Goal: Task Accomplishment & Management: Use online tool/utility

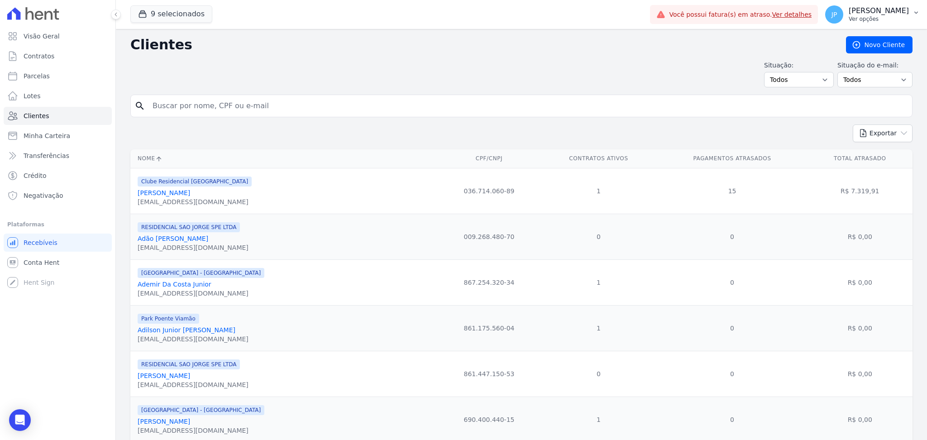
click at [908, 10] on p "[PERSON_NAME]" at bounding box center [879, 10] width 60 height 9
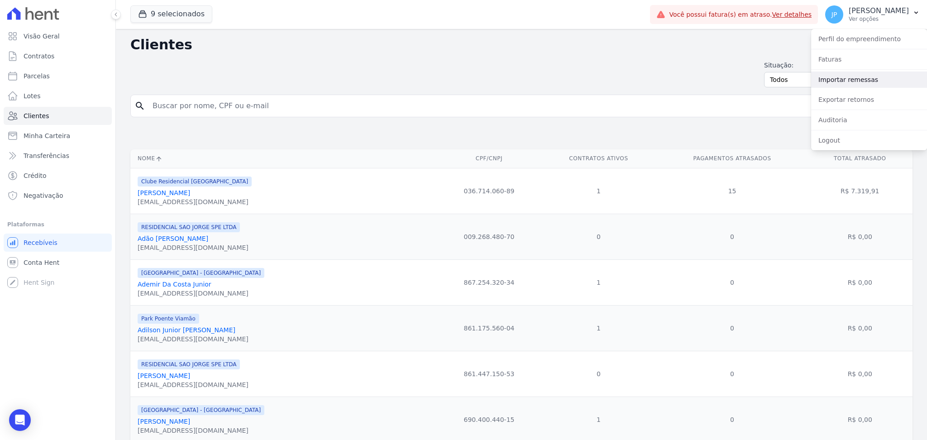
click at [851, 82] on link "Importar remessas" at bounding box center [869, 80] width 116 height 16
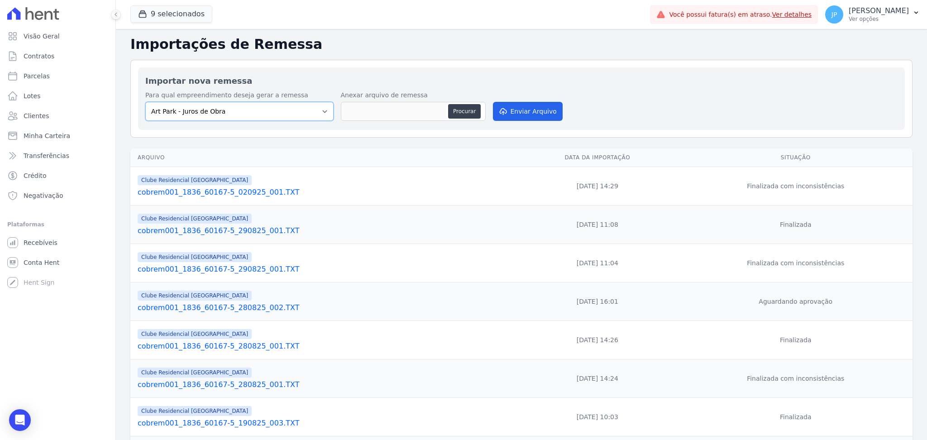
click at [320, 113] on select "Art Park - Juros de Obra Arty Park - Gravatai Arty Park - JPI Clube Residencial…" at bounding box center [239, 111] width 188 height 19
select select "9faf743c-9acd-4b6b-9881-b5fc9395b26d"
click at [145, 102] on select "Art Park - Juros de Obra Arty Park - Gravatai Arty Park - JPI Clube Residencial…" at bounding box center [239, 111] width 188 height 19
click at [462, 112] on button "Procurar" at bounding box center [464, 111] width 33 height 14
type input "cobrem756_3100_13986-6_190925_002.TXT"
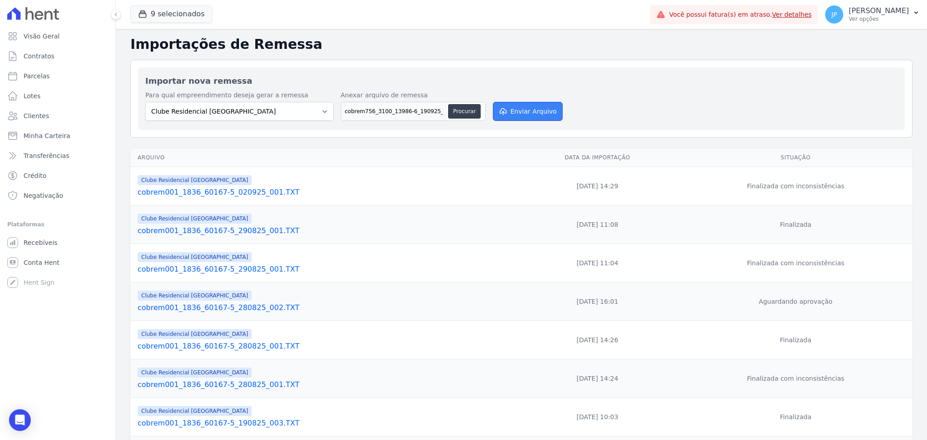
click at [529, 113] on button "Enviar Arquivo" at bounding box center [528, 111] width 70 height 19
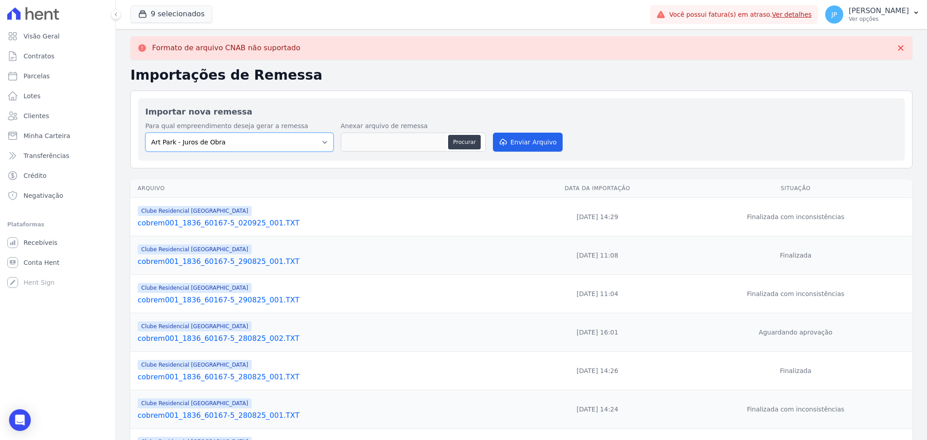
click at [321, 146] on select "Art Park - Juros de Obra Arty Park - Gravatai Arty Park - JPI Clube Residencial…" at bounding box center [239, 142] width 188 height 19
select select "9faf743c-9acd-4b6b-9881-b5fc9395b26d"
click at [145, 133] on select "Art Park - Juros de Obra Arty Park - Gravatai Arty Park - JPI Clube Residencial…" at bounding box center [239, 142] width 188 height 19
click at [465, 135] on button "Procurar" at bounding box center [464, 142] width 33 height 14
type input "cobrem001_1836_60167-5_190925_002.TXT"
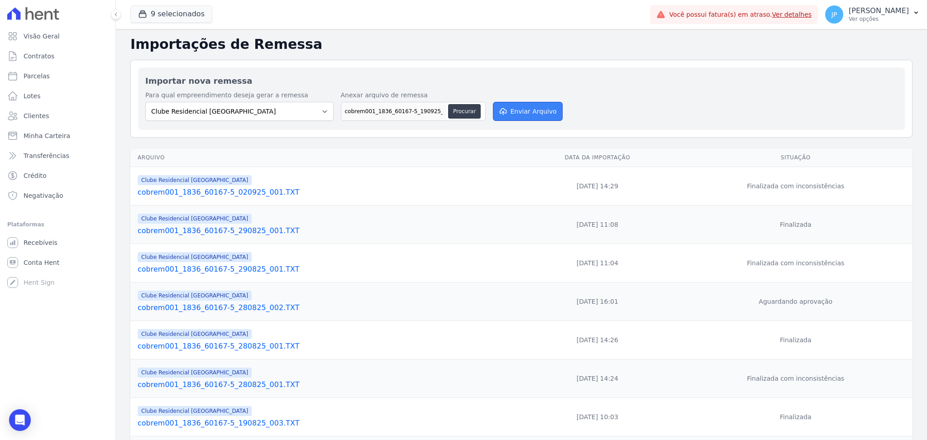
click at [512, 110] on button "Enviar Arquivo" at bounding box center [528, 111] width 70 height 19
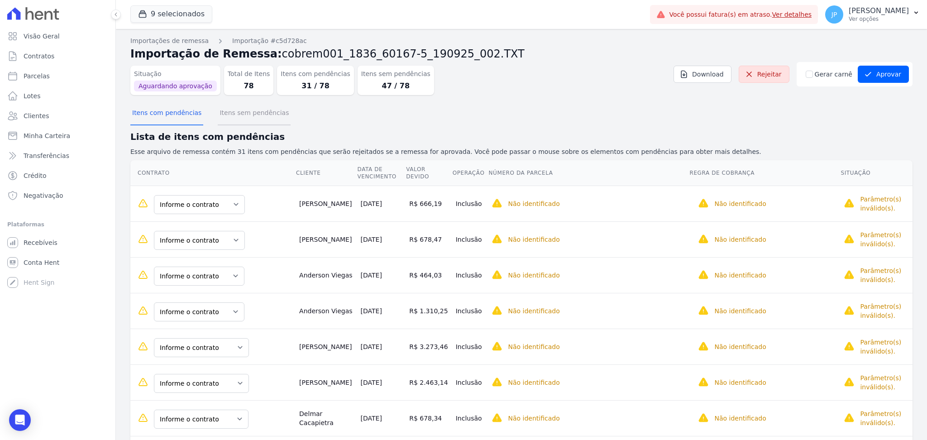
click at [255, 117] on button "Itens sem pendências" at bounding box center [254, 114] width 73 height 24
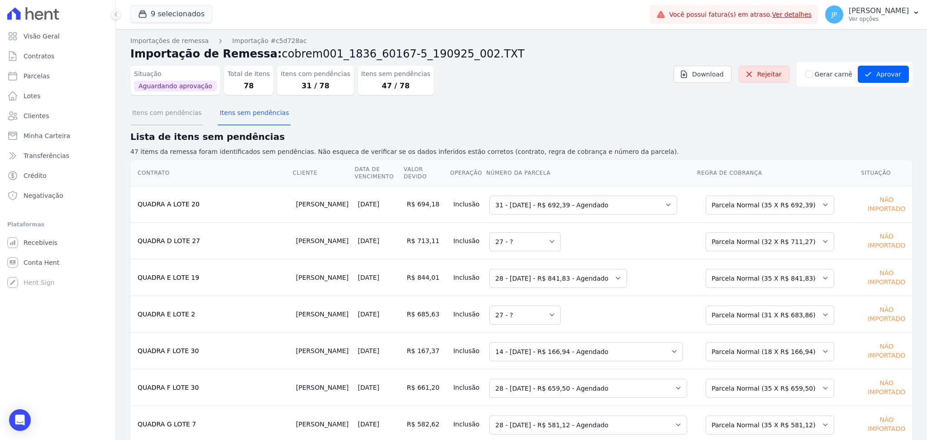
click at [183, 113] on button "Itens com pendências" at bounding box center [166, 114] width 73 height 24
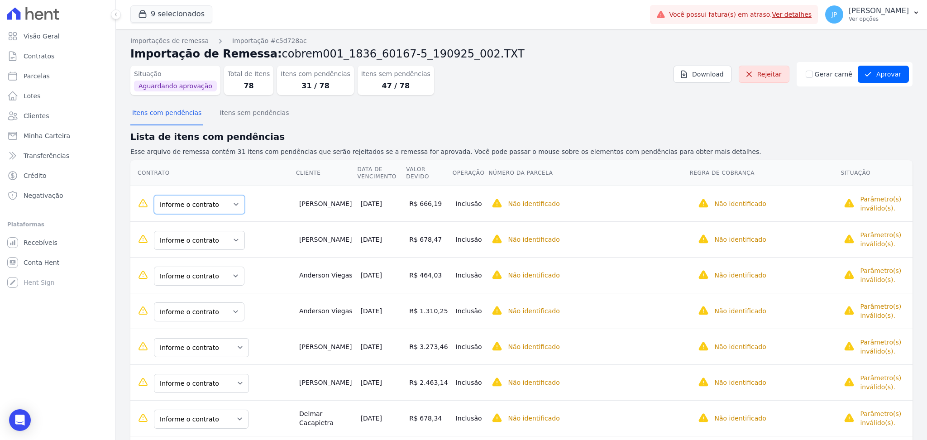
click at [234, 210] on select "Informe o contrato QUADRA H LOTE 3 QUADRA H LOTE 2" at bounding box center [199, 204] width 91 height 19
drag, startPoint x: 319, startPoint y: 196, endPoint x: 339, endPoint y: 214, distance: 27.6
click at [339, 214] on td "[PERSON_NAME]" at bounding box center [326, 204] width 61 height 36
copy td "[PERSON_NAME]"
click at [209, 203] on select "Informe o contrato QUADRA H LOTE 3 QUADRA H LOTE 2" at bounding box center [199, 204] width 91 height 19
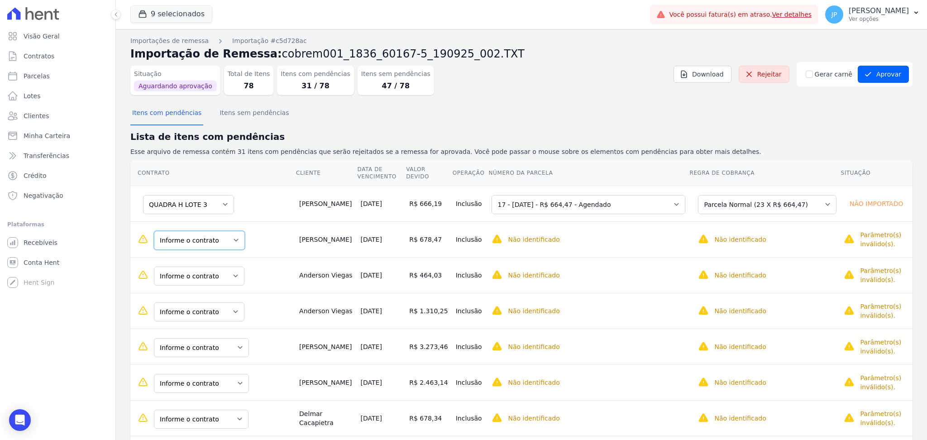
click at [228, 238] on select "Informe o contrato QUADRA H LOTE 3 QUADRA H LOTE 2" at bounding box center [199, 240] width 91 height 19
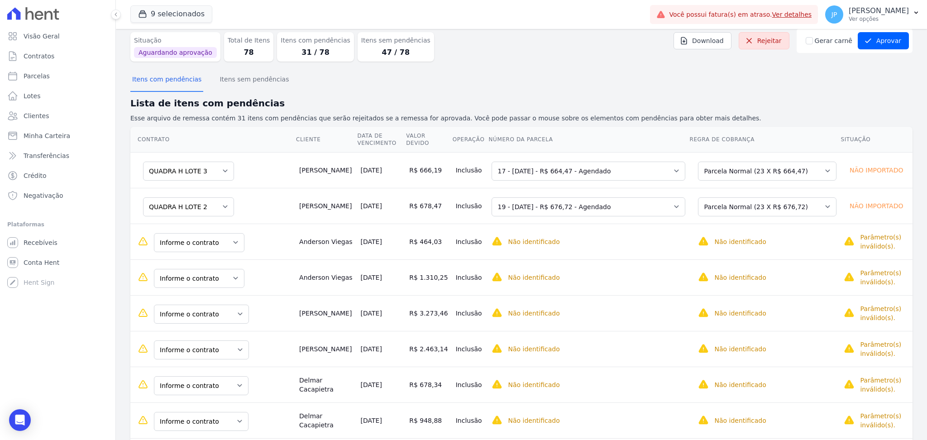
scroll to position [60, 0]
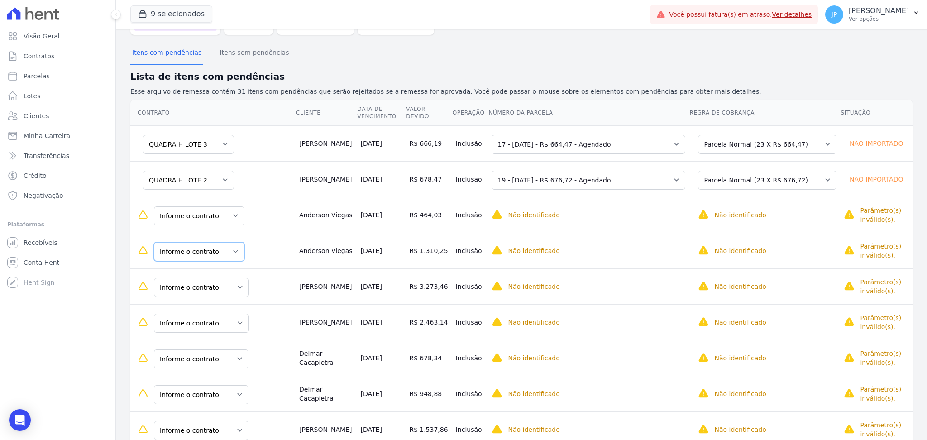
click at [229, 250] on select "Informe o contrato QUADRA K LOTE 2 QUADRA K LOTE 3" at bounding box center [199, 251] width 91 height 19
click at [735, 249] on select "Selecione uma Nova Parcela [GEOGRAPHIC_DATA] Avulsa Existente Parcela Normal (2…" at bounding box center [762, 251] width 129 height 19
click at [556, 253] on select "Selecione uma" at bounding box center [528, 251] width 72 height 19
click at [553, 246] on select "Selecione uma" at bounding box center [528, 251] width 72 height 19
click at [554, 247] on select "Selecione uma" at bounding box center [528, 251] width 72 height 19
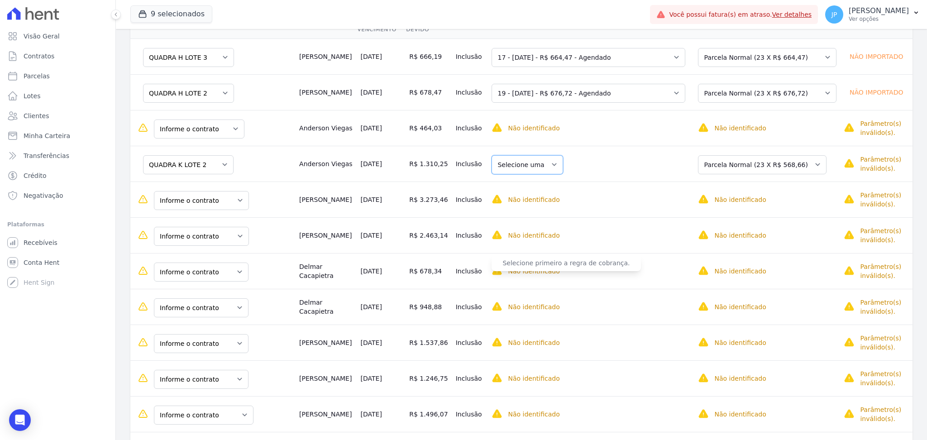
scroll to position [181, 0]
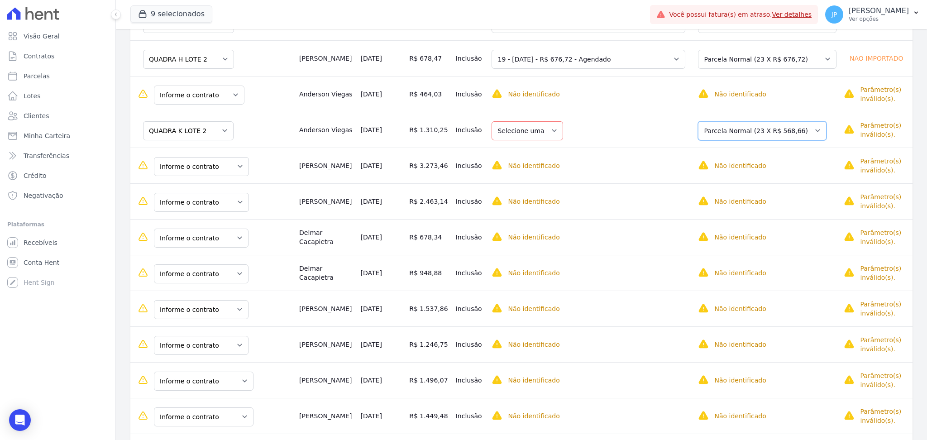
click at [766, 135] on select "Selecione uma Nova Parcela [GEOGRAPHIC_DATA] Avulsa Existente Parcela Normal (2…" at bounding box center [762, 130] width 129 height 19
click at [701, 121] on select "Selecione uma Nova Parcela [GEOGRAPHIC_DATA] Avulsa Existente Parcela Normal (2…" at bounding box center [762, 130] width 129 height 19
click at [552, 129] on select "Selecione uma" at bounding box center [528, 130] width 72 height 19
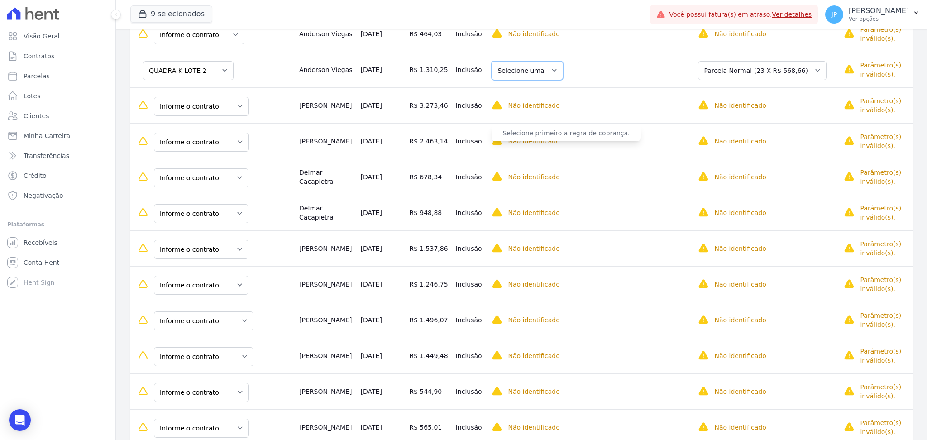
scroll to position [120, 0]
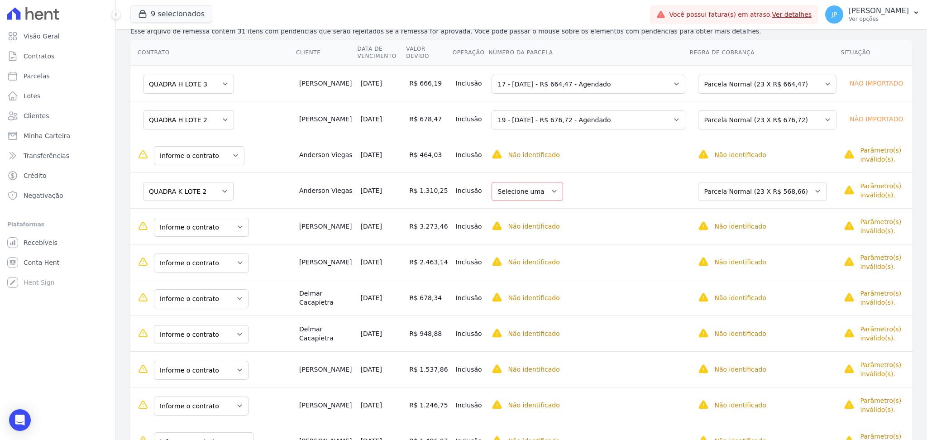
click at [777, 157] on div "Não identificado O contrato ainda não foi identificado/selecionado. O campo reg…" at bounding box center [765, 154] width 144 height 11
click at [226, 159] on select "Informe o contrato QUADRA K LOTE 2 QUADRA K LOTE 3" at bounding box center [199, 155] width 91 height 19
click at [726, 153] on select "Selecione uma Nova Parcela [GEOGRAPHIC_DATA] Avulsa Existente Parcela Normal (2…" at bounding box center [762, 155] width 129 height 19
click at [533, 158] on select "Selecione uma" at bounding box center [528, 155] width 72 height 19
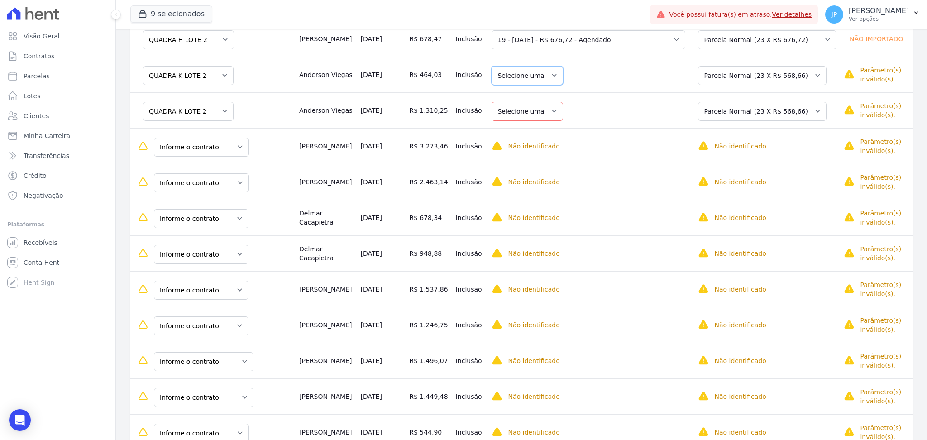
scroll to position [181, 0]
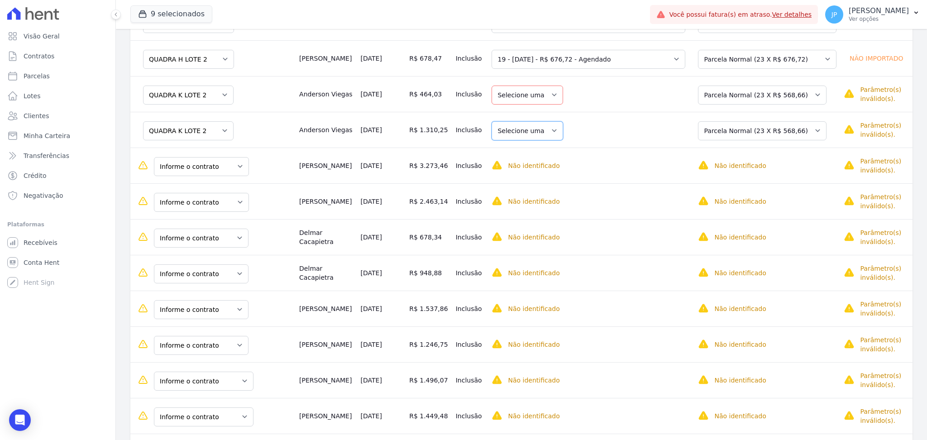
click at [549, 137] on select "Selecione uma" at bounding box center [528, 130] width 72 height 19
drag, startPoint x: 558, startPoint y: 134, endPoint x: 764, endPoint y: 122, distance: 207.2
click at [764, 122] on select "Selecione uma Nova Parcela [GEOGRAPHIC_DATA] Avulsa Existente Parcela Normal (2…" at bounding box center [762, 130] width 129 height 19
click at [817, 81] on td "Selecione uma Nova Parcela [GEOGRAPHIC_DATA] Avulsa Existente Parcela Normal (2…" at bounding box center [764, 94] width 151 height 36
click at [810, 90] on select "Selecione uma Nova Parcela [GEOGRAPHIC_DATA] Avulsa Existente Parcela Normal (2…" at bounding box center [762, 95] width 129 height 19
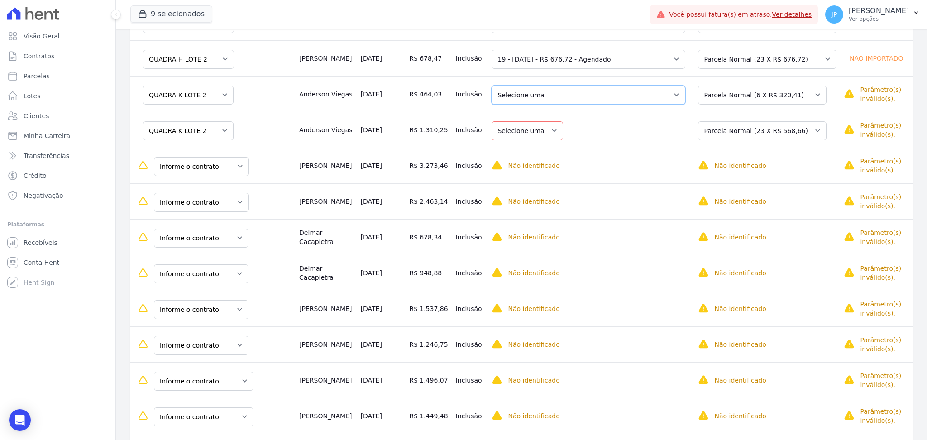
click at [617, 96] on select "Selecione uma 4 - [DATE] - R$ 315,82 - Vencido (Cobrança Expirada) 5 - [DATE] -…" at bounding box center [589, 95] width 194 height 19
click at [792, 94] on select "Selecione uma Nova Parcela [GEOGRAPHIC_DATA] Avulsa Existente Parcela Normal (2…" at bounding box center [762, 95] width 129 height 19
click at [701, 86] on select "Selecione uma Nova Parcela [GEOGRAPHIC_DATA] Avulsa Existente Parcela Normal (2…" at bounding box center [762, 95] width 129 height 19
click at [790, 103] on select "Selecione uma Nova Parcela [GEOGRAPHIC_DATA] Avulsa Existente Parcela Normal (2…" at bounding box center [762, 95] width 129 height 19
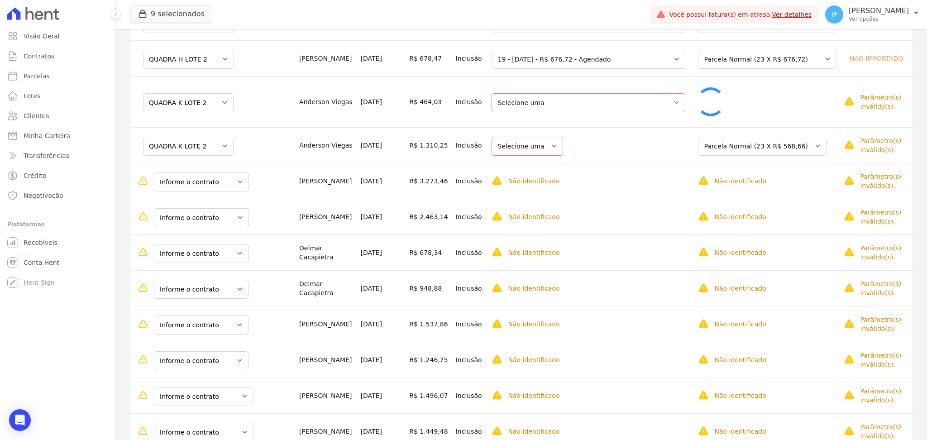
select select "0"
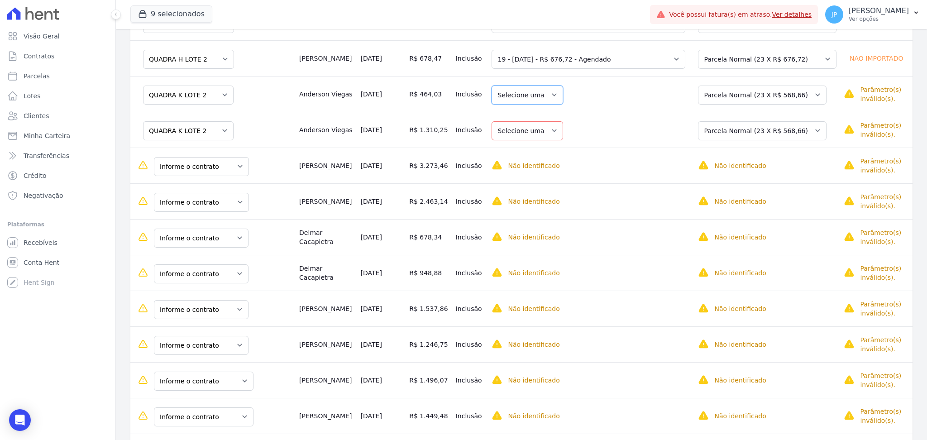
click at [552, 97] on select "Selecione uma" at bounding box center [528, 95] width 72 height 19
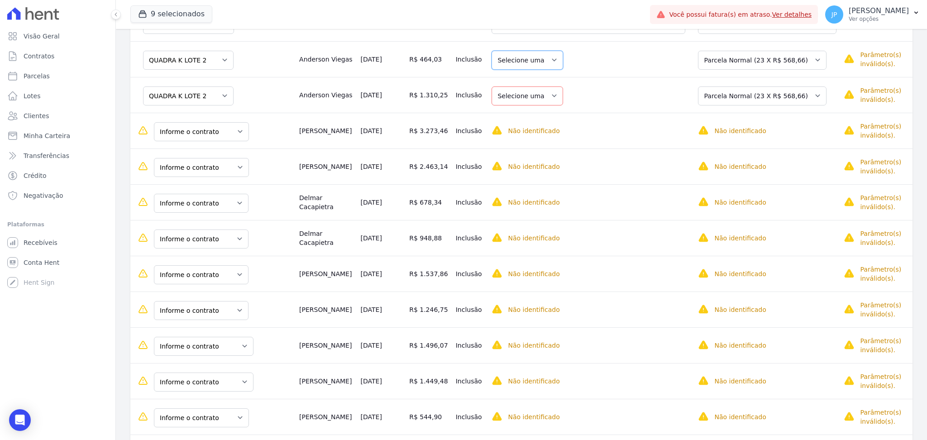
scroll to position [120, 0]
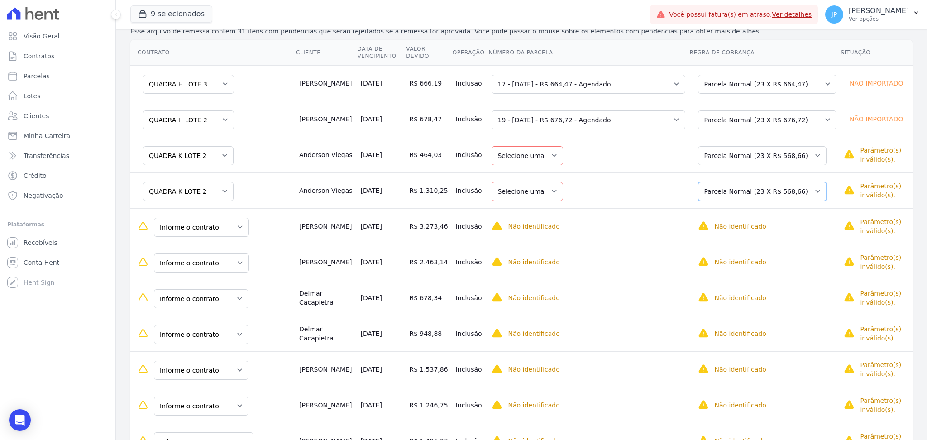
click at [805, 191] on select "Selecione uma Nova Parcela [GEOGRAPHIC_DATA] Avulsa Existente Parcela Normal (2…" at bounding box center [762, 191] width 129 height 19
click at [701, 182] on select "Selecione uma Nova Parcela [GEOGRAPHIC_DATA] Avulsa Existente Parcela Normal (2…" at bounding box center [762, 191] width 129 height 19
click at [790, 153] on select "Selecione uma Nova Parcela [GEOGRAPHIC_DATA] Avulsa Existente Parcela Normal (2…" at bounding box center [762, 155] width 129 height 19
click at [538, 156] on select "Selecione uma 1" at bounding box center [528, 155] width 72 height 19
click at [554, 197] on select "Selecione uma" at bounding box center [528, 191] width 72 height 19
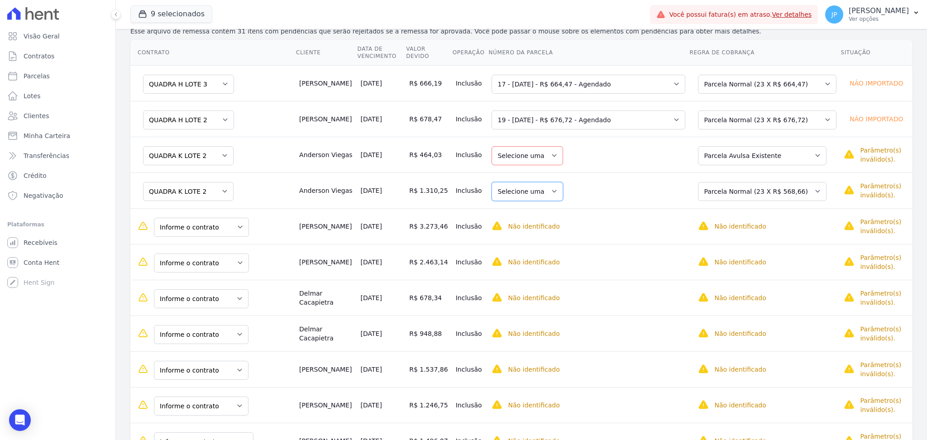
click at [546, 190] on select "Selecione uma" at bounding box center [528, 191] width 72 height 19
click at [545, 153] on select "Selecione uma 1" at bounding box center [528, 155] width 72 height 19
click at [794, 195] on select "Selecione uma Nova Parcela [GEOGRAPHIC_DATA] Avulsa Existente Parcela Normal (2…" at bounding box center [762, 191] width 129 height 19
drag, startPoint x: 552, startPoint y: 186, endPoint x: 551, endPoint y: 192, distance: 6.8
click at [551, 186] on select "Selecione uma 1" at bounding box center [528, 191] width 72 height 19
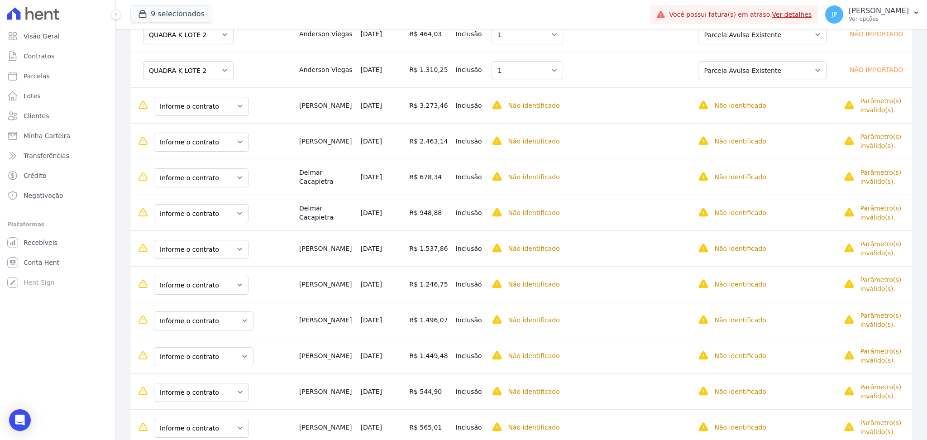
scroll to position [181, 0]
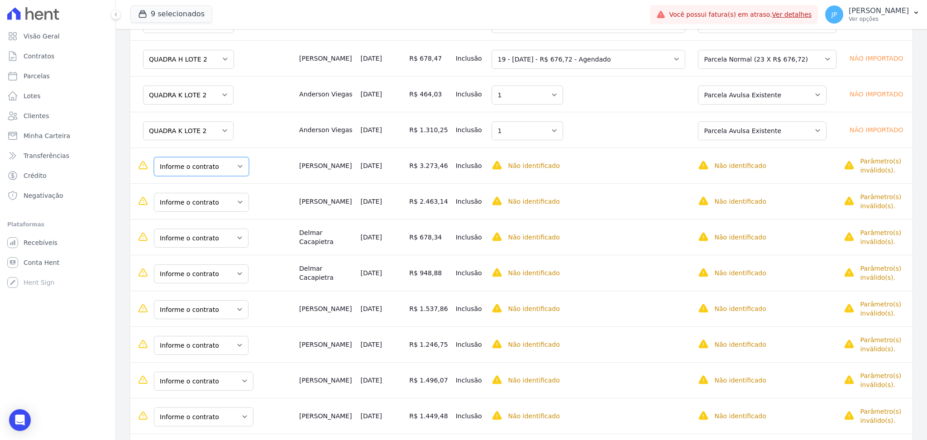
click at [236, 170] on select "Informe o contrato QUADRA G LOTE 10 QUADRA G LOTE 11" at bounding box center [201, 166] width 95 height 19
click at [234, 202] on select "Informe o contrato QUADRA G LOTE 10 QUADRA G LOTE 11" at bounding box center [201, 202] width 95 height 19
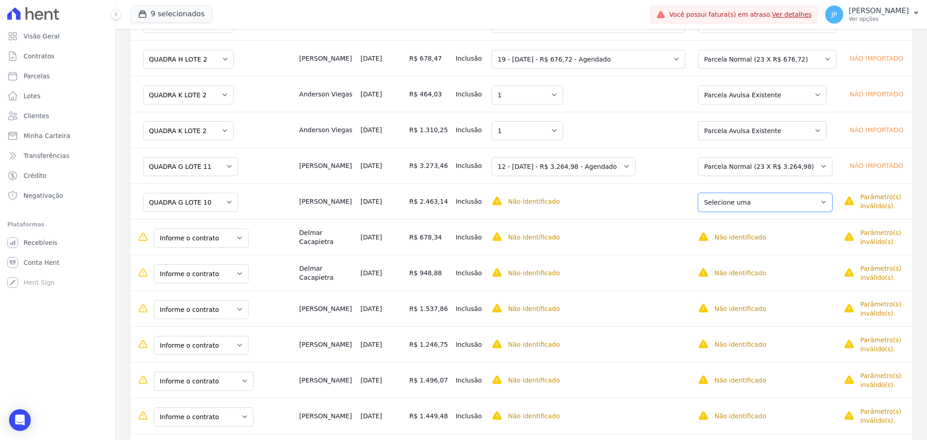
click at [758, 199] on select "Selecione uma Nova Parcela Avulsa Parcela Avulsa Existente Parcela Normal (47 X…" at bounding box center [765, 202] width 134 height 19
click at [635, 205] on select "Selecione uma 10 - [DATE] - R$ 3.256,51 - Agendado 11 - [DATE] - R$ 3.264,98 - …" at bounding box center [564, 202] width 144 height 19
drag, startPoint x: 798, startPoint y: 196, endPoint x: 793, endPoint y: 196, distance: 4.5
click at [797, 196] on select "Selecione uma Nova Parcela Avulsa Parcela Avulsa Existente Parcela Normal (47 X…" at bounding box center [765, 202] width 134 height 19
click at [558, 199] on select "Selecione uma" at bounding box center [528, 202] width 72 height 19
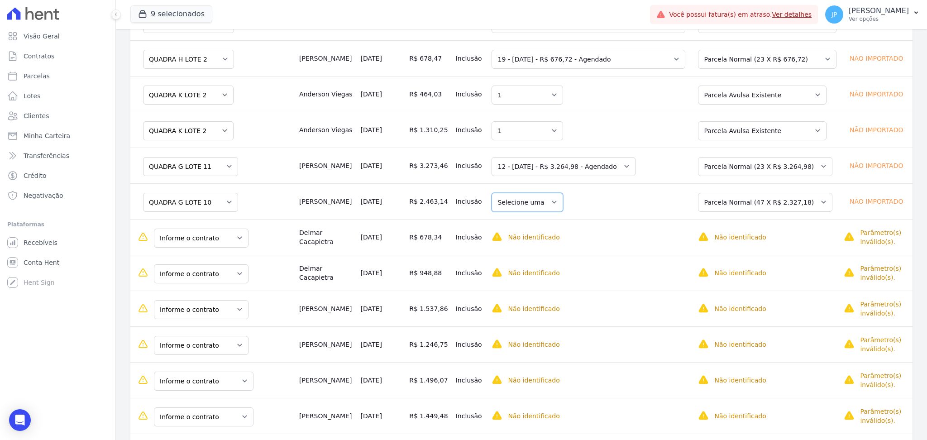
click at [553, 205] on select "Selecione uma" at bounding box center [528, 202] width 72 height 19
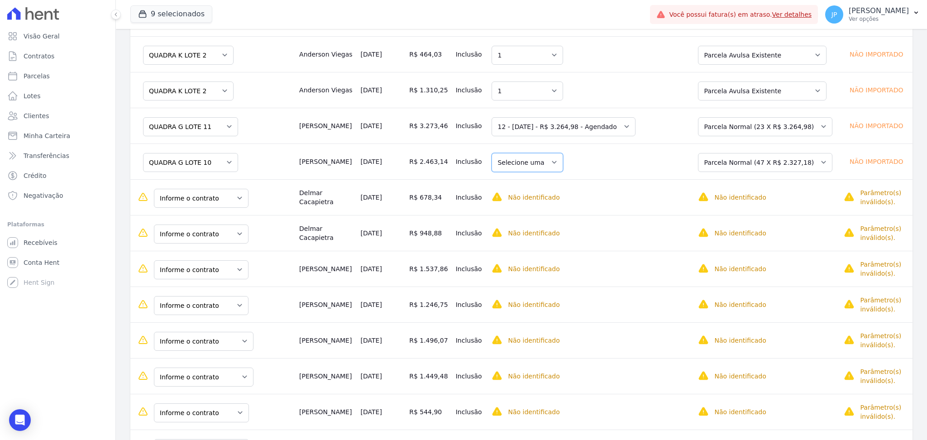
scroll to position [241, 0]
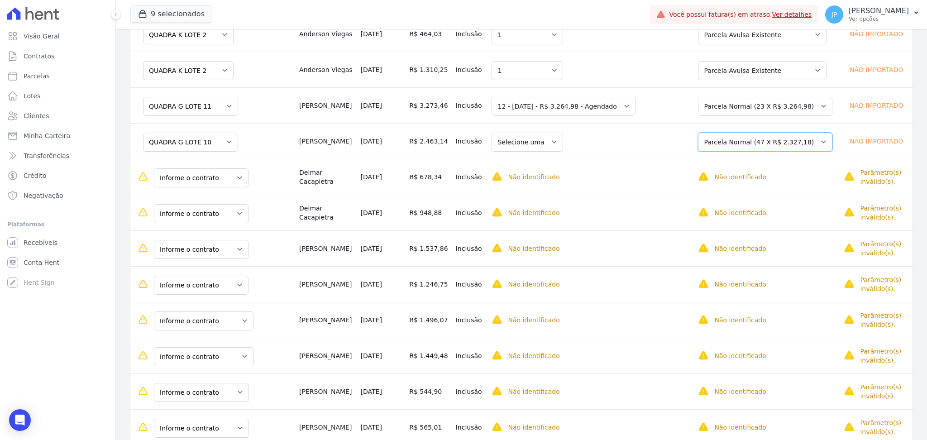
click at [814, 140] on select "Selecione uma Nova Parcela Avulsa Parcela Avulsa Existente Parcela Normal (47 X…" at bounding box center [765, 142] width 134 height 19
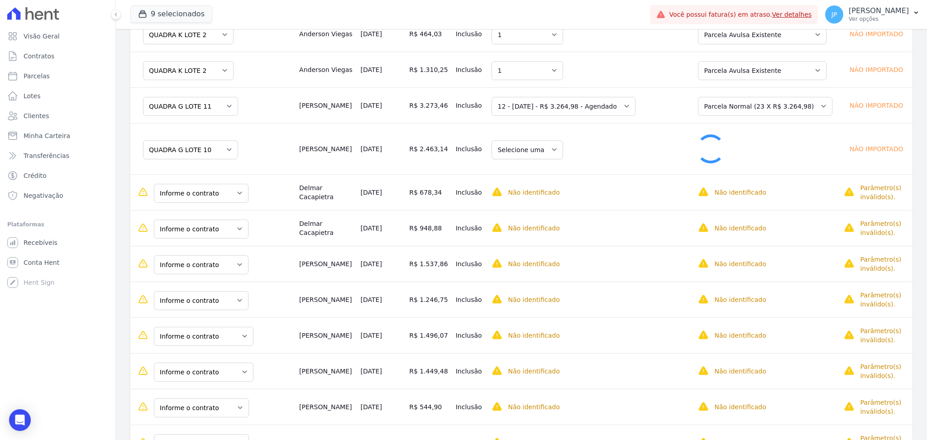
select select "4897800"
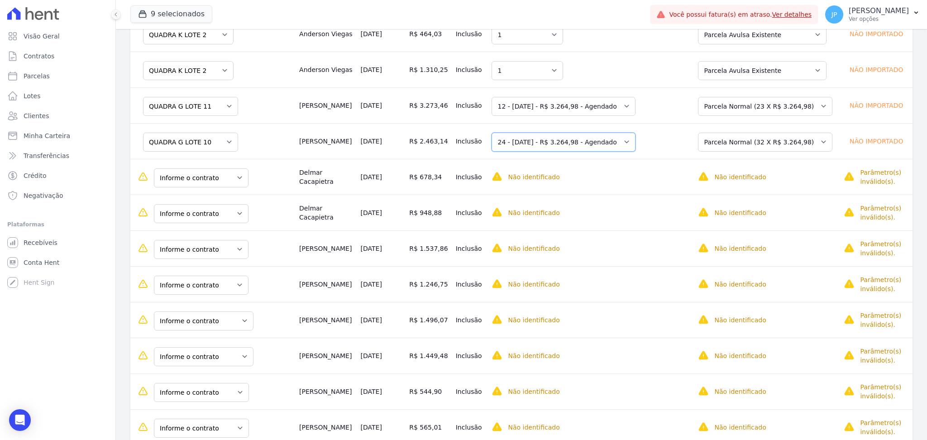
click at [630, 143] on select "Selecione uma 10 - [DATE] - R$ 3.256,51 - Agendado 11 - [DATE] - R$ 3.264,98 - …" at bounding box center [564, 142] width 144 height 19
click at [670, 140] on td "Selecione uma 10 - [DATE] - R$ 3.256,51 - Agendado 11 - [DATE] - R$ 3.264,98 - …" at bounding box center [588, 141] width 201 height 36
click at [816, 146] on select "Selecione uma Nova Parcela Avulsa Parcela Avulsa Existente Parcela Normal (47 X…" at bounding box center [765, 142] width 134 height 19
click at [542, 145] on select "Selecione uma" at bounding box center [528, 142] width 72 height 19
click at [807, 143] on select "Selecione uma Nova Parcela Avulsa Parcela Avulsa Existente Parcela Normal (47 X…" at bounding box center [765, 142] width 134 height 19
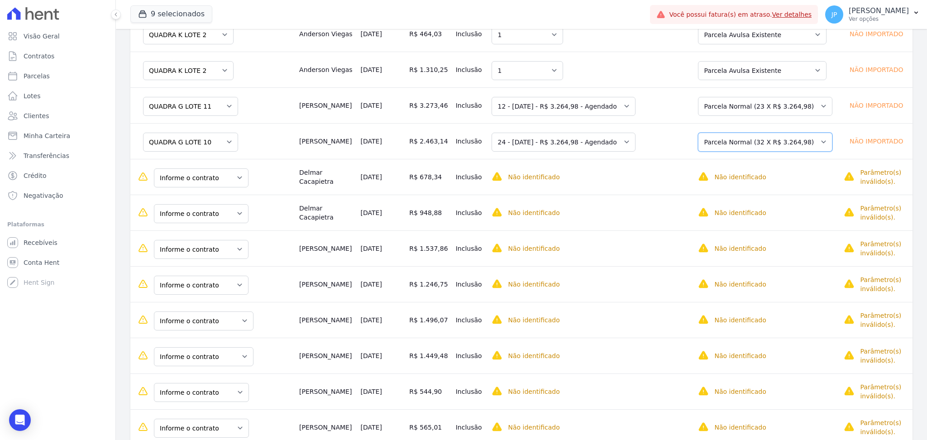
click at [802, 143] on select "Selecione uma Nova Parcela Avulsa Parcela Avulsa Existente Parcela Normal (47 X…" at bounding box center [765, 142] width 134 height 19
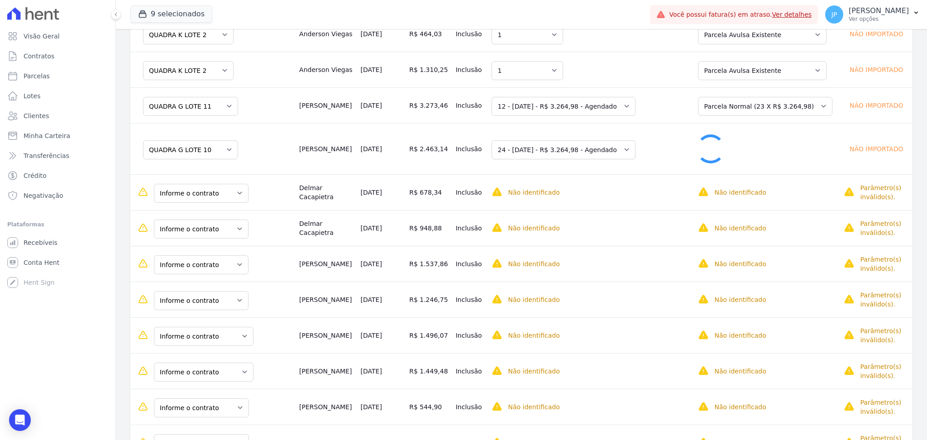
select select "0"
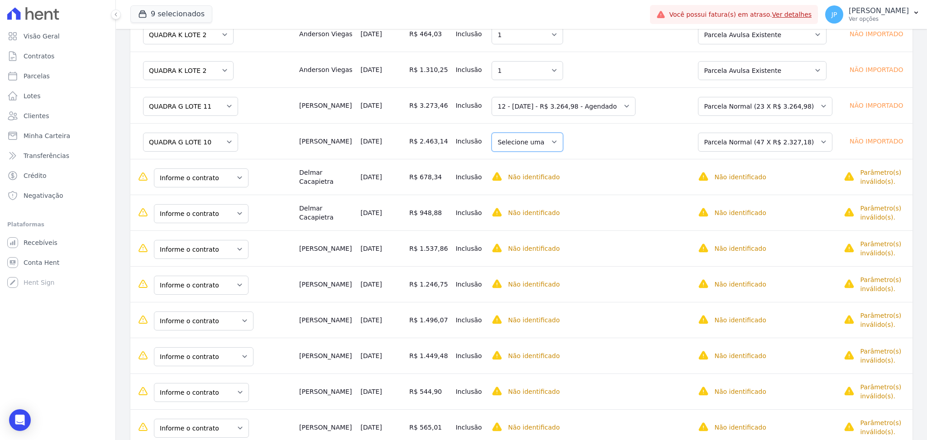
click at [559, 148] on select "Selecione uma" at bounding box center [528, 142] width 72 height 19
drag, startPoint x: 559, startPoint y: 148, endPoint x: 553, endPoint y: 144, distance: 6.7
click at [553, 144] on select "Selecione uma" at bounding box center [528, 142] width 72 height 19
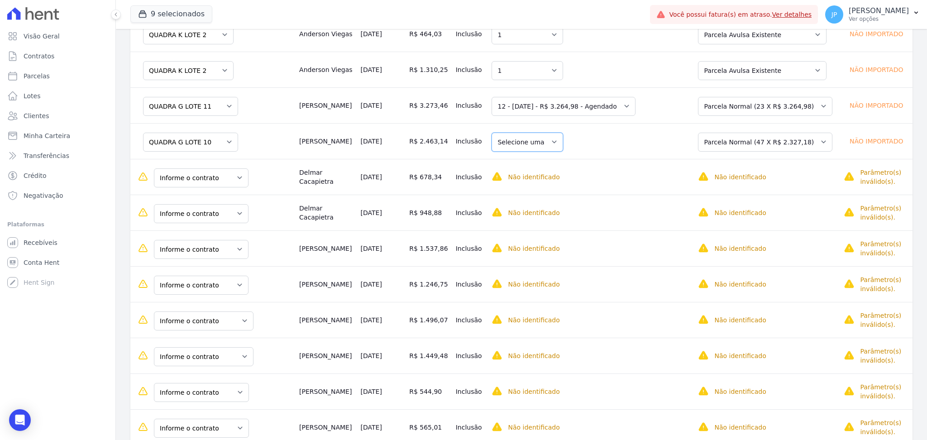
click at [514, 140] on select "Selecione uma" at bounding box center [528, 142] width 72 height 19
click at [740, 133] on select "Selecione uma Nova Parcela Avulsa Parcela Avulsa Existente Parcela Normal (47 X…" at bounding box center [765, 142] width 134 height 19
click at [542, 148] on select "Selecione uma" at bounding box center [528, 142] width 72 height 19
click at [545, 142] on select "Selecione uma" at bounding box center [528, 142] width 72 height 19
click at [552, 137] on select "Selecione uma" at bounding box center [528, 142] width 72 height 19
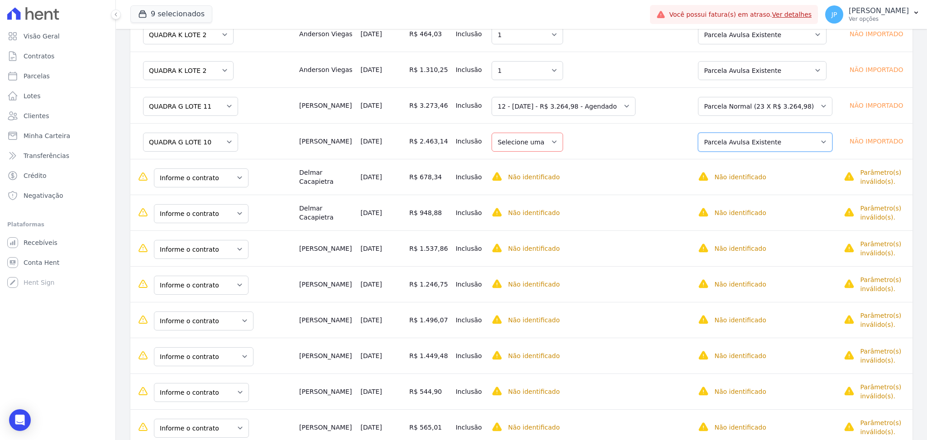
click at [752, 149] on select "Selecione uma Nova Parcela Avulsa Parcela Avulsa Existente Parcela Normal (47 X…" at bounding box center [765, 142] width 134 height 19
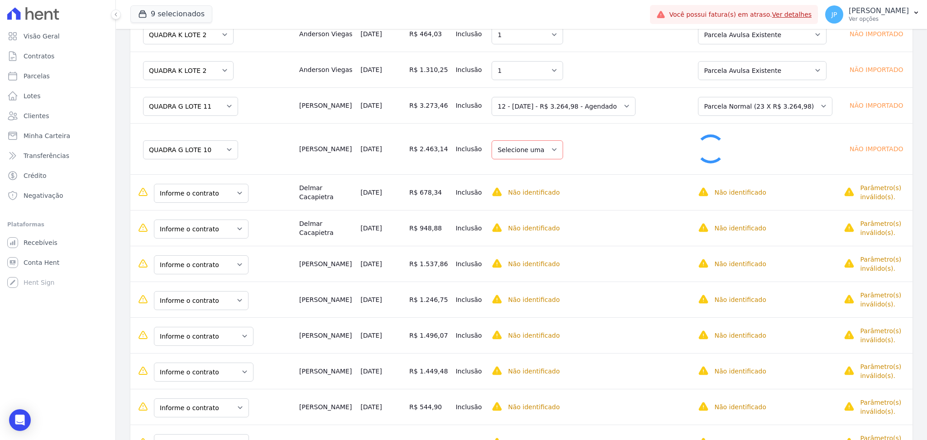
select select "1"
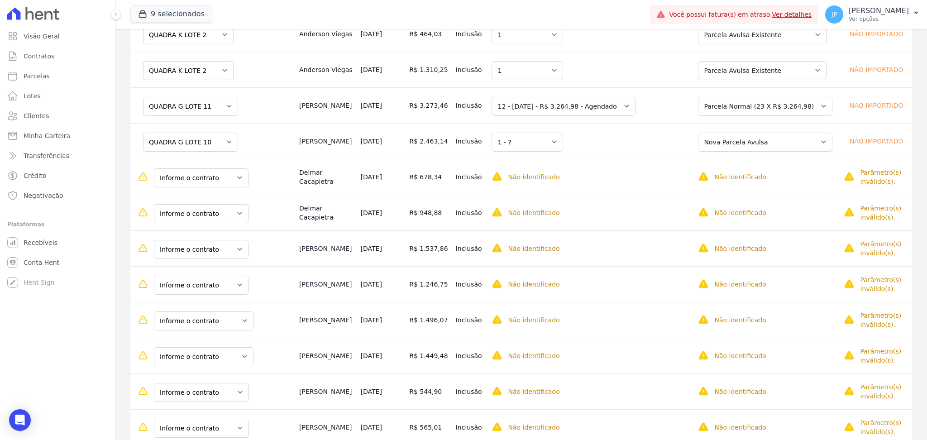
click at [598, 148] on td "Selecione uma 1 - ?" at bounding box center [588, 141] width 201 height 36
click at [235, 174] on select "Informe o contrato QUADRA [STREET_ADDRESS]" at bounding box center [201, 177] width 95 height 19
click at [221, 218] on select "Informe o contrato QUADRA [STREET_ADDRESS]" at bounding box center [201, 213] width 95 height 19
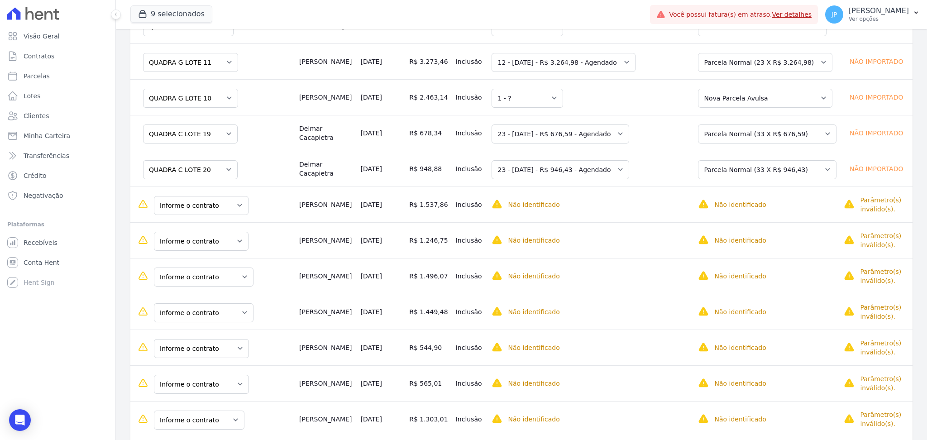
scroll to position [221, 0]
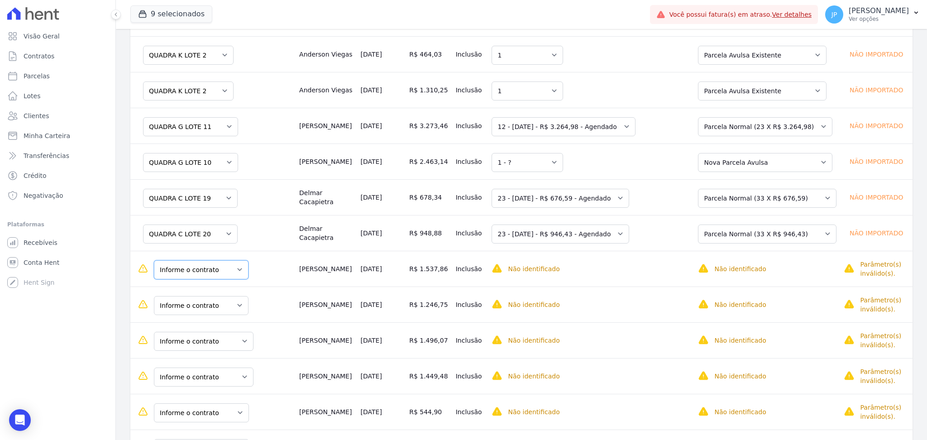
click at [235, 271] on select "Informe o contrato QUADRA K LOTE 16 QUADRA K LOTE 17" at bounding box center [201, 269] width 95 height 19
click at [801, 276] on select "Selecione uma Nova Parcela Avulsa Parcela Avulsa Existente Parcela Normal (23 X…" at bounding box center [762, 269] width 129 height 19
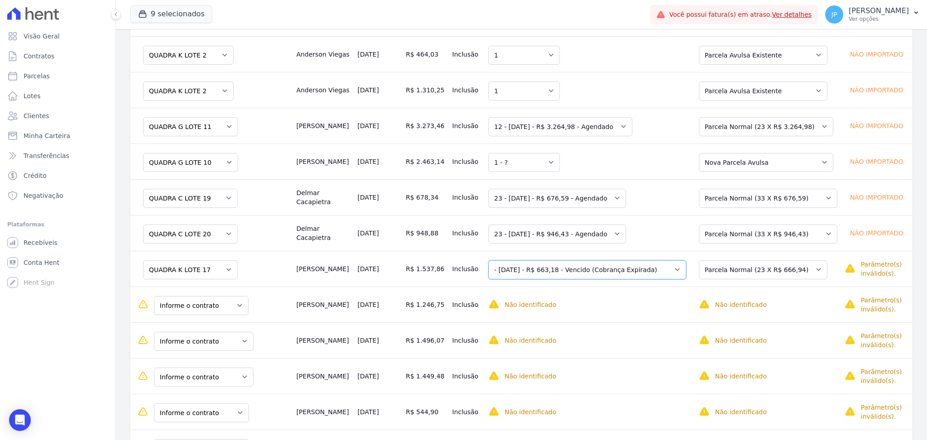
click at [668, 272] on select "Selecione uma 14 - [DATE] - R$ 122,56 - Vencido (Cobrança Expirada) 15 - [DATE]…" at bounding box center [587, 269] width 198 height 19
click at [816, 270] on select "Selecione uma Nova Parcela Avulsa Parcela Avulsa Existente Parcela Normal (23 X…" at bounding box center [763, 269] width 129 height 19
click at [540, 265] on select "Selecione uma 1" at bounding box center [528, 269] width 72 height 19
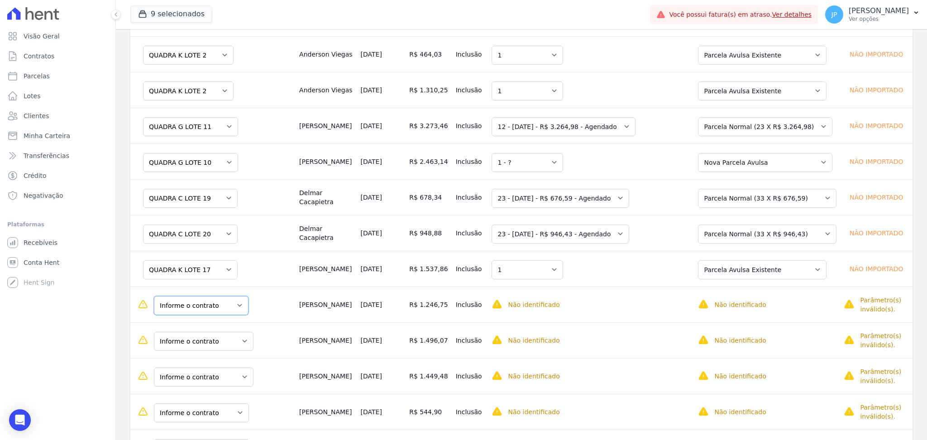
click at [234, 304] on select "Informe o contrato QUADRA K LOTE 16 QUADRA K LOTE 17" at bounding box center [201, 305] width 95 height 19
click at [751, 311] on select "Selecione uma Nova Parcela Avulsa Parcela Avulsa Existente Parcela Normal (23 X…" at bounding box center [762, 305] width 129 height 19
click at [551, 312] on select "Selecione uma 1" at bounding box center [528, 305] width 72 height 19
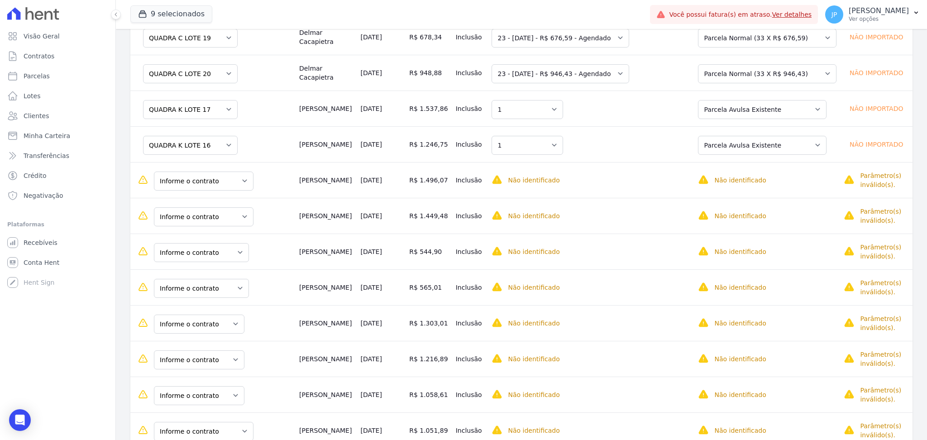
scroll to position [402, 0]
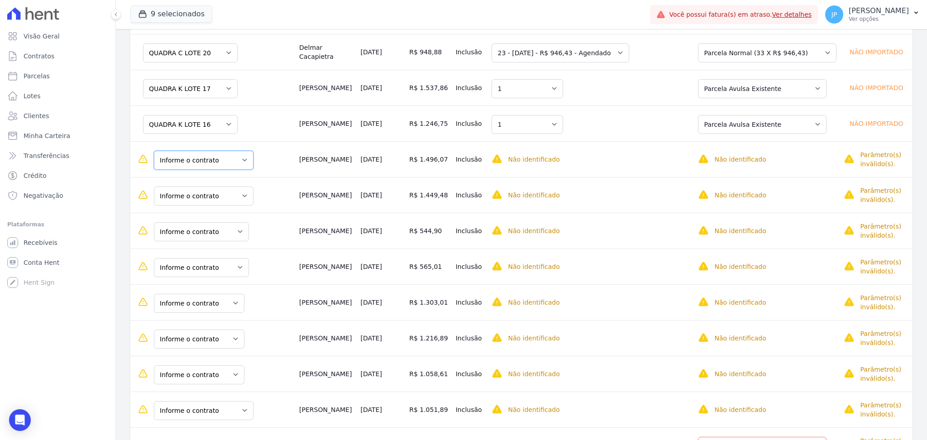
click at [237, 162] on select "Informe o contrato QUADRA L LOTE 1 QUADRA L LOTE 2 QUADRA H - LOTE 28" at bounding box center [204, 160] width 100 height 19
click at [780, 157] on select "Selecione uma Nova Parcela Avulsa Parcela Avulsa Existente Parcela Normal (23 X…" at bounding box center [762, 160] width 129 height 19
click at [554, 162] on select "Selecione uma" at bounding box center [528, 160] width 72 height 19
click at [552, 162] on select "Selecione uma" at bounding box center [528, 160] width 72 height 19
click at [778, 154] on select "Selecione uma Nova Parcela Avulsa Parcela Avulsa Existente Parcela Normal (23 X…" at bounding box center [762, 160] width 129 height 19
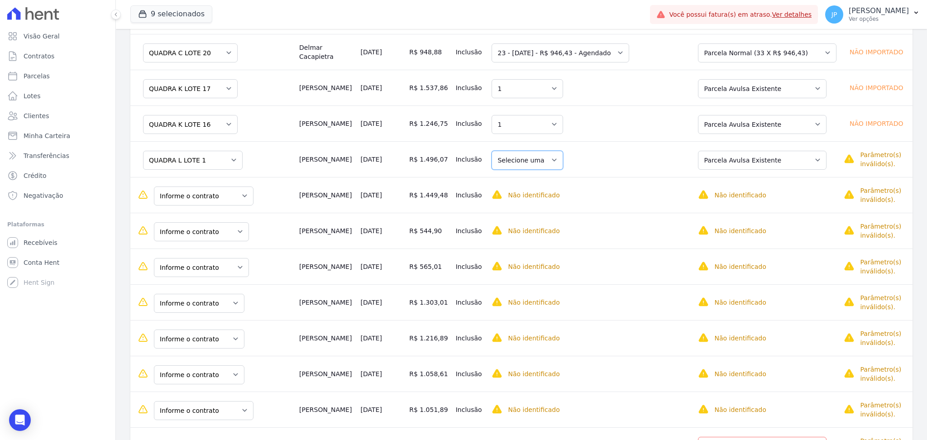
click at [551, 159] on select "Selecione uma" at bounding box center [528, 160] width 72 height 19
click at [559, 154] on select "Selecione uma" at bounding box center [528, 160] width 72 height 19
click at [552, 154] on select "Selecione uma" at bounding box center [528, 160] width 72 height 19
click at [798, 165] on select "Selecione uma Nova Parcela Avulsa Parcela Avulsa Existente Parcela Normal (23 X…" at bounding box center [762, 160] width 129 height 19
click at [701, 151] on select "Selecione uma Nova Parcela Avulsa Parcela Avulsa Existente Parcela Normal (23 X…" at bounding box center [762, 160] width 129 height 19
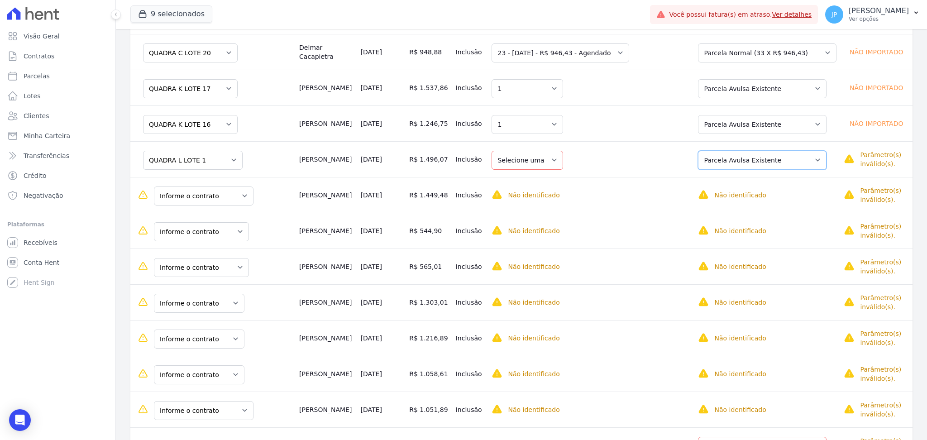
click at [793, 166] on select "Selecione uma Nova Parcela Avulsa Parcela Avulsa Existente Parcela Normal (23 X…" at bounding box center [762, 160] width 129 height 19
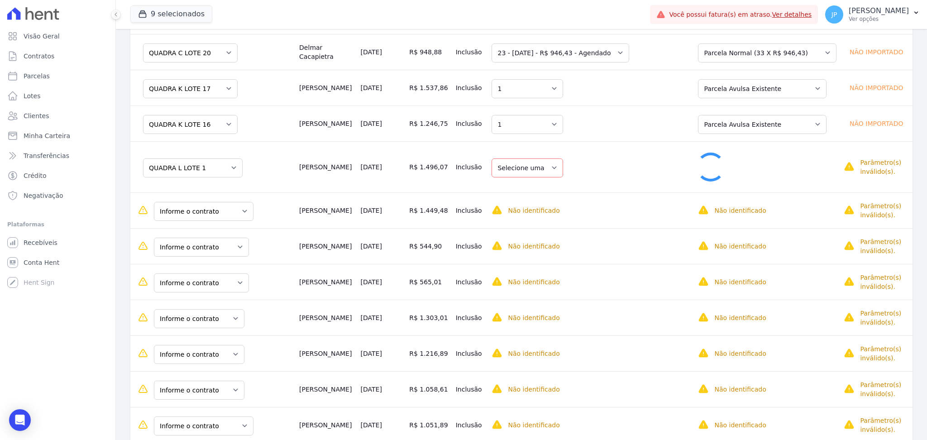
select select "1"
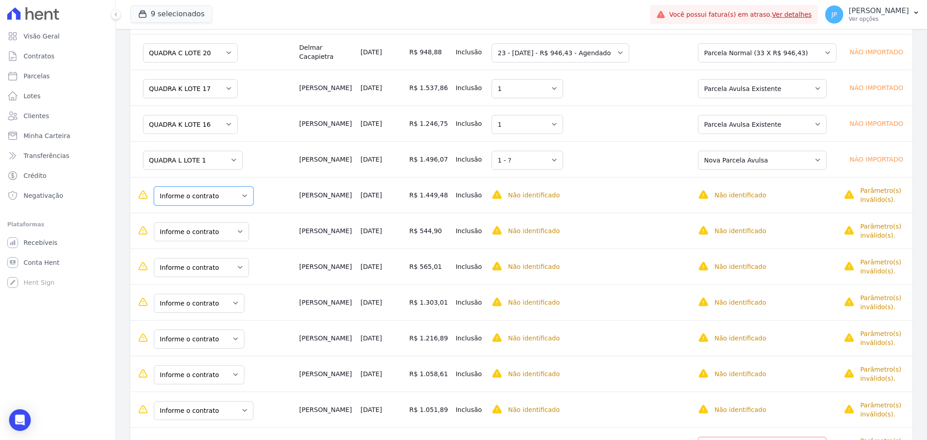
click at [235, 194] on select "Informe o contrato QUADRA L LOTE 1 QUADRA L LOTE 2 QUADRA H - LOTE 28" at bounding box center [204, 195] width 100 height 19
click at [737, 196] on select "Selecione uma Nova Parcela Avulsa Parcela Avulsa Existente Parcela Normal (23 X…" at bounding box center [762, 195] width 129 height 19
click at [524, 196] on select "Selecione uma" at bounding box center [528, 195] width 72 height 19
drag, startPoint x: 770, startPoint y: 197, endPoint x: 769, endPoint y: 202, distance: 5.5
click at [770, 197] on select "Selecione uma Nova Parcela Avulsa Parcela Avulsa Existente Parcela Normal (23 X…" at bounding box center [762, 195] width 129 height 19
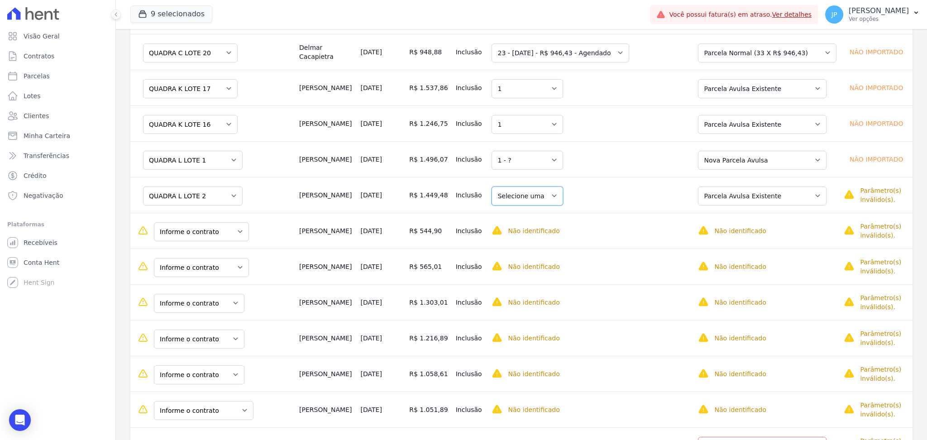
click at [526, 194] on select "Selecione uma" at bounding box center [528, 195] width 72 height 19
click at [726, 193] on select "Selecione uma Nova Parcela Avulsa Parcela Avulsa Existente Parcela Normal (23 X…" at bounding box center [762, 195] width 129 height 19
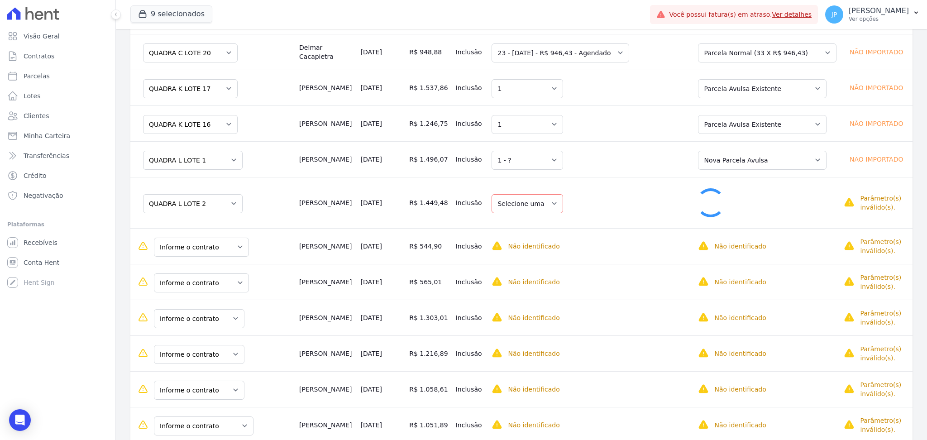
select select "1"
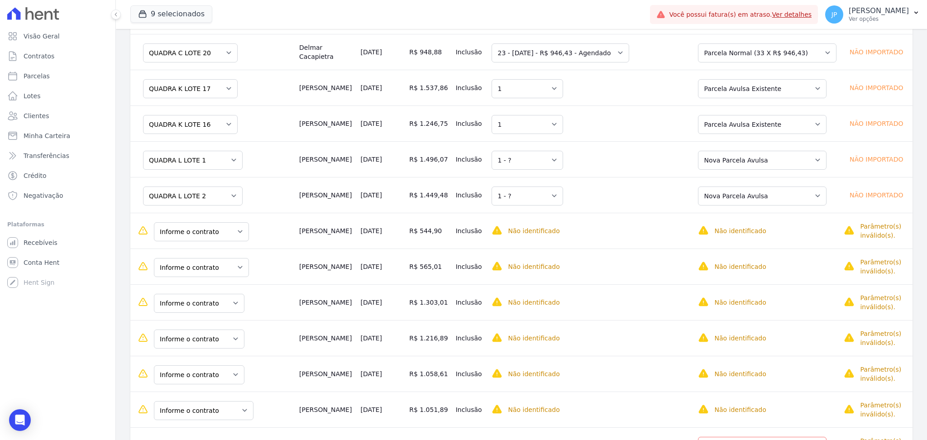
click at [325, 229] on td "[PERSON_NAME]" at bounding box center [326, 231] width 61 height 36
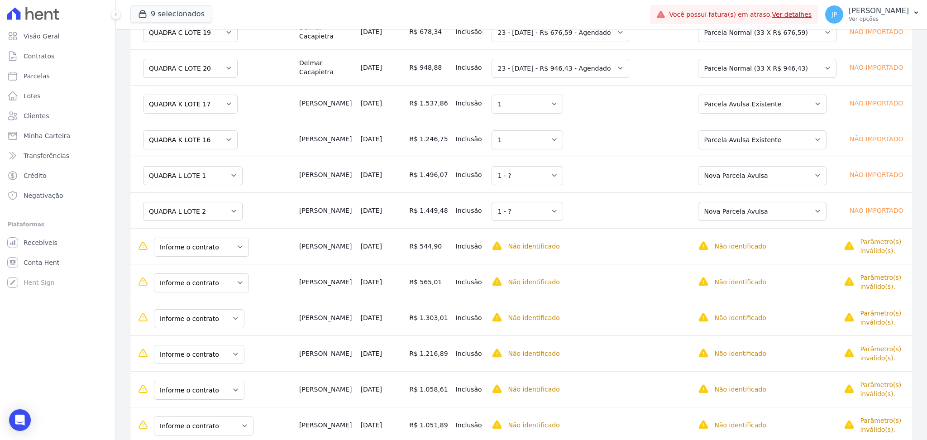
scroll to position [462, 0]
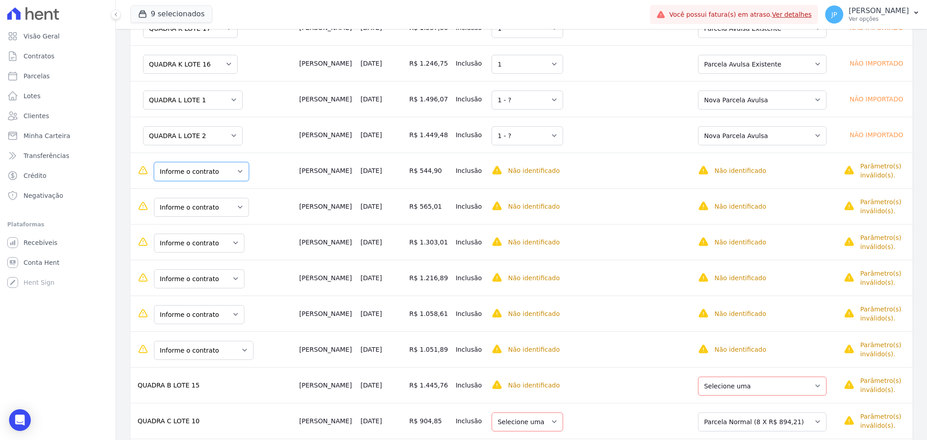
click at [229, 176] on select "Informe o contrato QUADRA D LOTE 30 QUADRA D LOTE 29" at bounding box center [201, 171] width 95 height 19
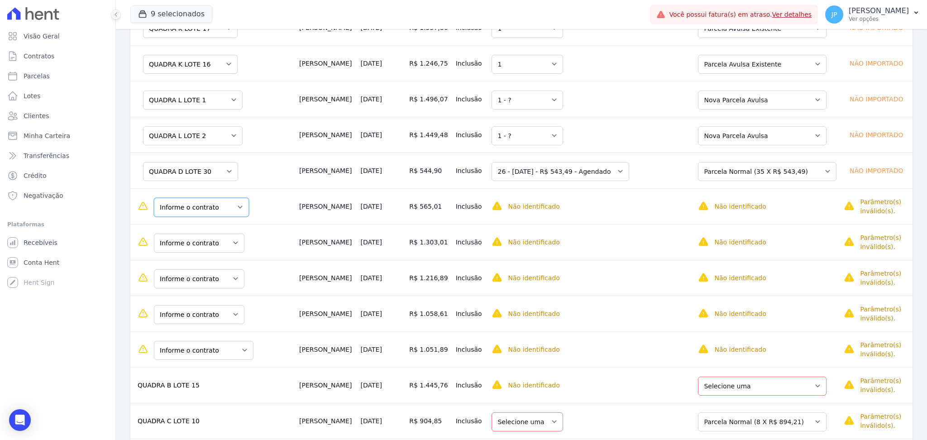
click at [226, 209] on select "Informe o contrato QUADRA D LOTE 30 QUADRA D LOTE 29" at bounding box center [201, 207] width 95 height 19
click at [225, 211] on select "Informe o contrato QUADRA D LOTE 30 QUADRA D LOTE 29" at bounding box center [201, 207] width 95 height 19
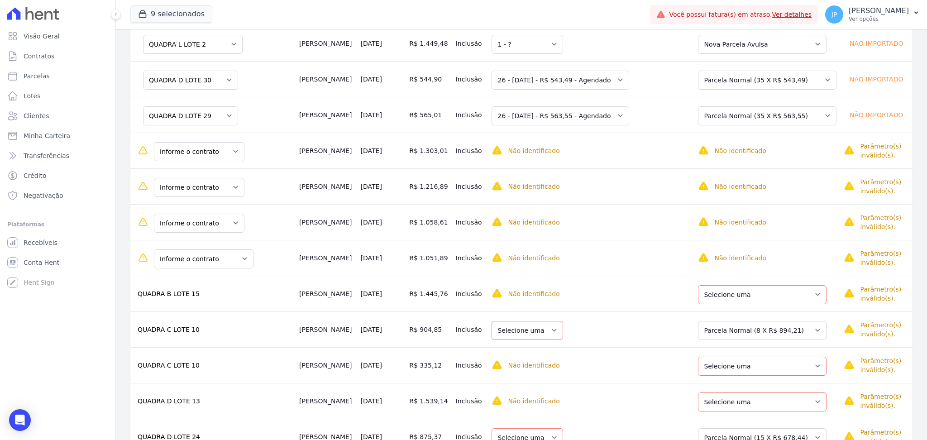
scroll to position [583, 0]
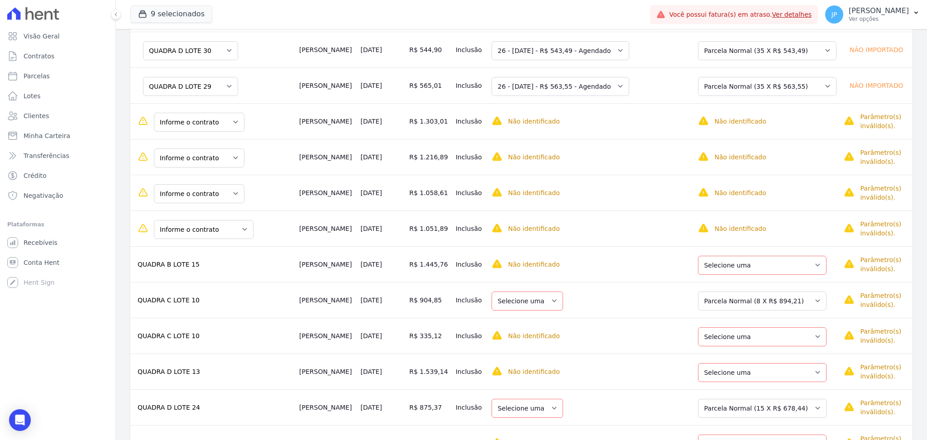
click at [296, 134] on td "Informe o contrato QUADRA A LOTE 2 QUADRA A LOTE 1" at bounding box center [212, 121] width 165 height 36
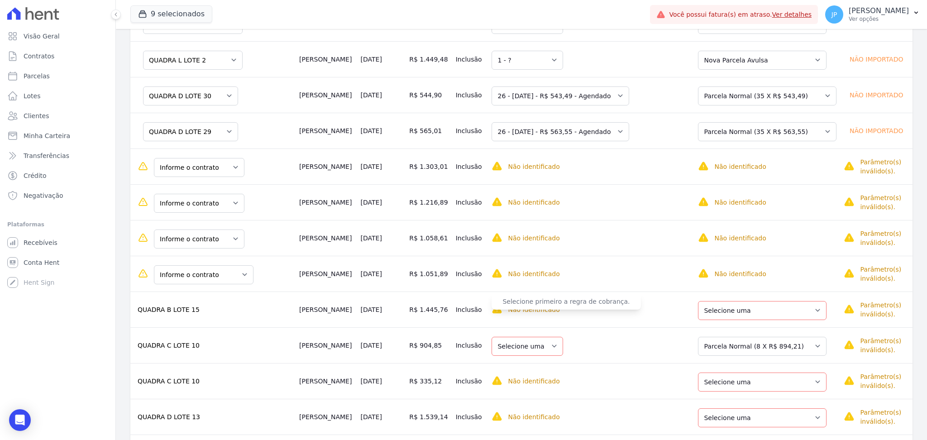
scroll to position [523, 0]
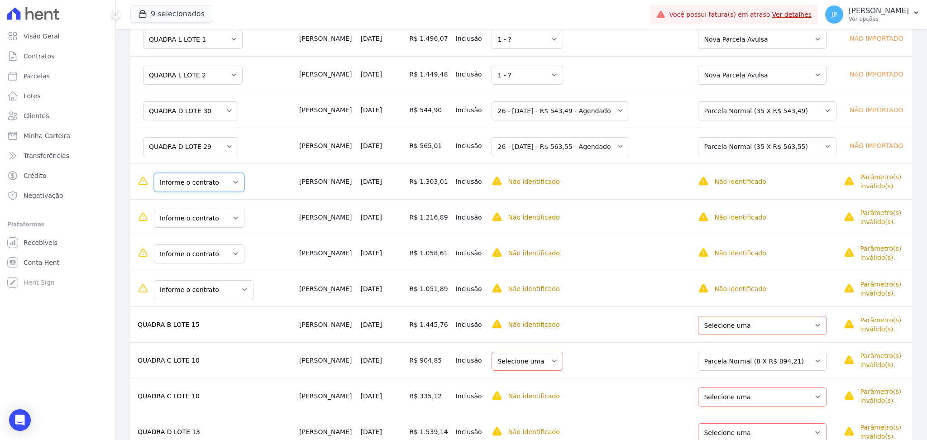
click at [233, 182] on select "Informe o contrato QUADRA A LOTE 2 QUADRA A LOTE 1" at bounding box center [199, 182] width 91 height 19
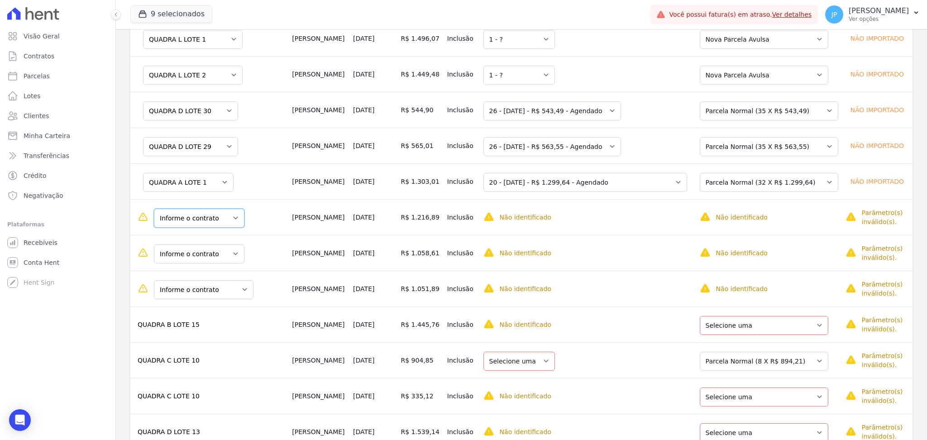
click at [234, 222] on select "Informe o contrato QUADRA A LOTE 2 QUADRA A LOTE 1" at bounding box center [199, 218] width 91 height 19
click at [230, 253] on select "Informe o contrato QUADRA A LOTE 2 QUADRA A LOTE 1" at bounding box center [199, 253] width 91 height 19
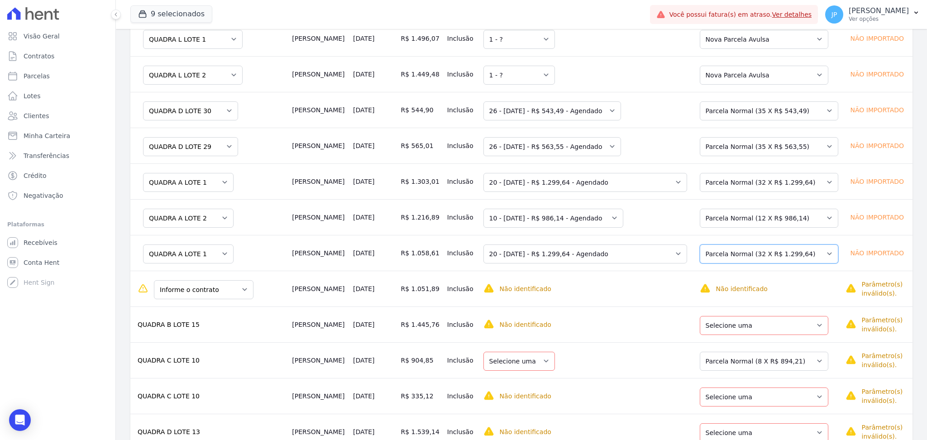
click at [792, 257] on select "Selecione uma Nova Parcela [GEOGRAPHIC_DATA] Avulsa Existente Parcela Normal (1…" at bounding box center [769, 253] width 139 height 19
click at [777, 256] on select "Selecione uma Nova Parcela [GEOGRAPHIC_DATA] Avulsa Existente Parcela Normal (1…" at bounding box center [769, 253] width 139 height 19
click at [545, 262] on select "Selecione uma 1" at bounding box center [519, 253] width 72 height 19
click at [768, 253] on select "Selecione uma Nova Parcela [GEOGRAPHIC_DATA] Avulsa Existente Parcela Normal (1…" at bounding box center [769, 253] width 139 height 19
click at [581, 255] on select "Selecione uma 1 - [DATE] - R$ 1.238,24 - Vencido (Cobrança Expirada) 2 - [DATE]…" at bounding box center [583, 253] width 200 height 19
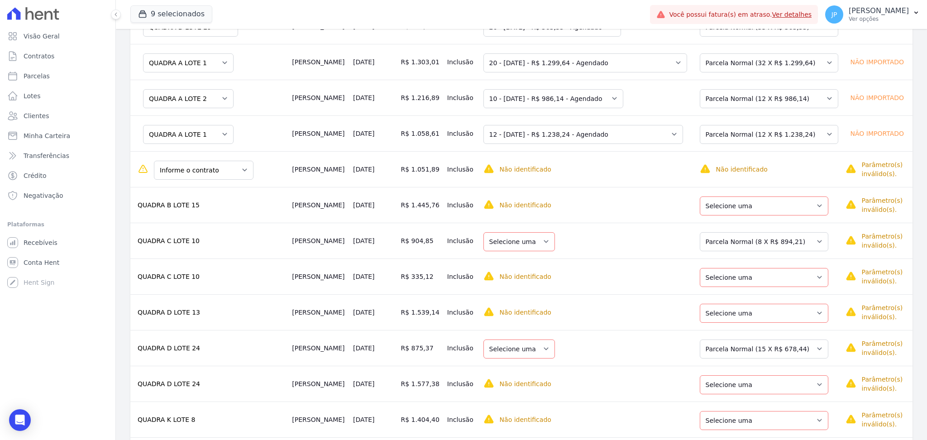
scroll to position [643, 0]
click at [242, 172] on select "Informe o contrato QUADRA K LOTE 11 QUADRA C LOTE 1 QUADRA H - LOTE 24" at bounding box center [204, 169] width 100 height 19
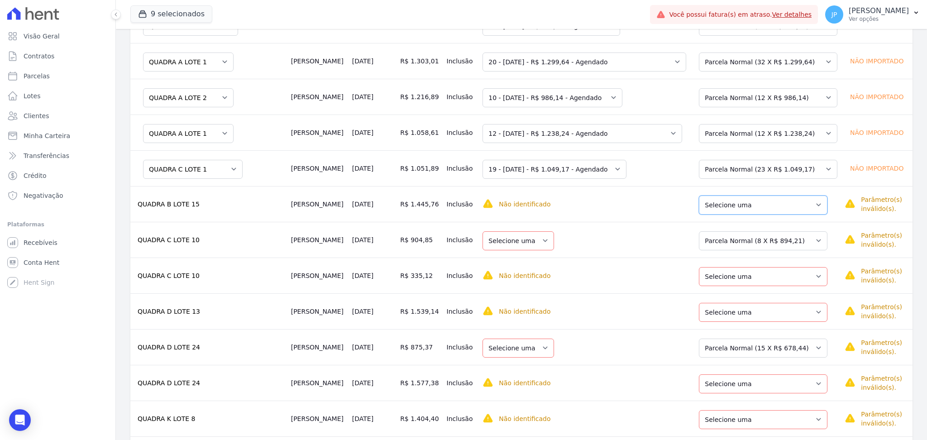
click at [769, 204] on select "Selecione uma Nova Parcela Avulsa Parcela Avulsa Existente Parcela Normal (16 X…" at bounding box center [763, 205] width 129 height 19
click at [546, 208] on select "Selecione uma" at bounding box center [519, 205] width 72 height 19
drag, startPoint x: 536, startPoint y: 211, endPoint x: 621, endPoint y: 199, distance: 85.5
click at [536, 211] on select "Selecione uma" at bounding box center [519, 205] width 72 height 19
drag, startPoint x: 721, startPoint y: 198, endPoint x: 725, endPoint y: 202, distance: 4.8
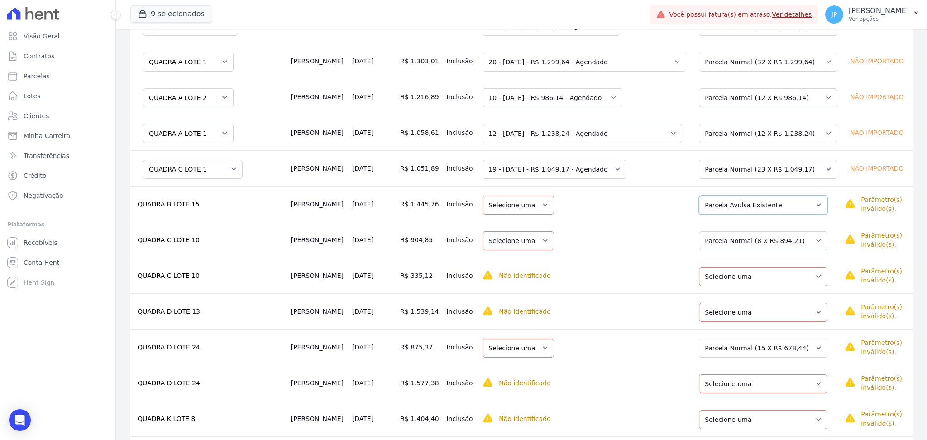
click at [723, 199] on select "Selecione uma Nova Parcela Avulsa Parcela Avulsa Existente Parcela Normal (16 X…" at bounding box center [763, 205] width 129 height 19
click at [784, 211] on select "Selecione uma Nova Parcela Avulsa Parcela Avulsa Existente Parcela Normal (16 X…" at bounding box center [763, 205] width 129 height 19
click at [779, 199] on select "Selecione uma Nova Parcela Avulsa Parcela Avulsa Existente Parcela Normal (16 X…" at bounding box center [763, 205] width 129 height 19
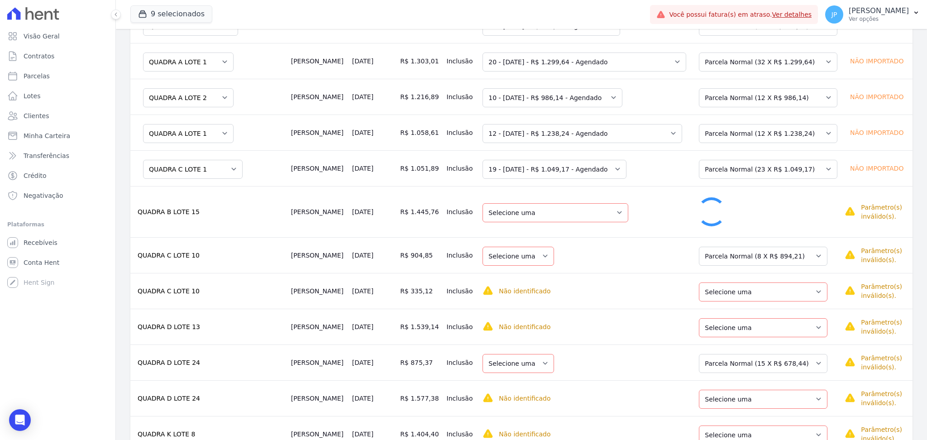
select select "1"
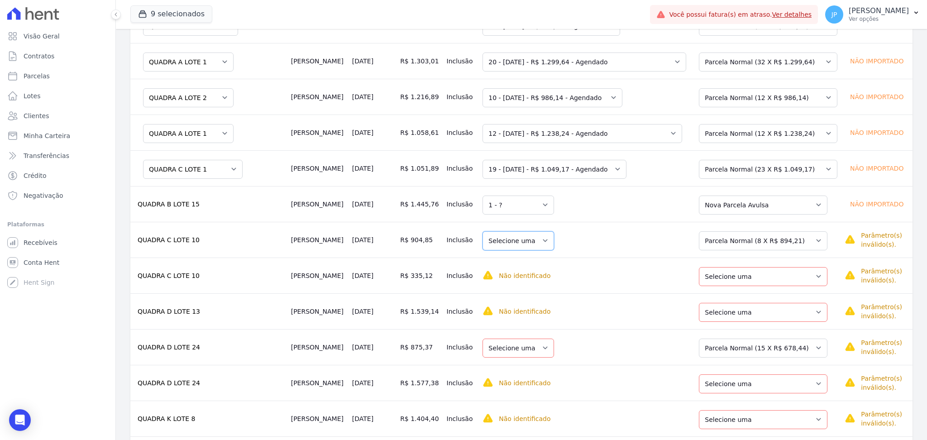
click at [536, 236] on select "Selecione uma" at bounding box center [519, 240] width 72 height 19
click at [751, 244] on select "Selecione uma Nova Parcela [GEOGRAPHIC_DATA] Avulsa Existente Parcela Normal (3…" at bounding box center [763, 240] width 129 height 19
click at [701, 232] on select "Selecione uma Nova Parcela [GEOGRAPHIC_DATA] Avulsa Existente Parcela Normal (3…" at bounding box center [763, 240] width 129 height 19
click at [798, 244] on select "Selecione uma Nova Parcela [GEOGRAPHIC_DATA] Avulsa Existente Parcela Normal (3…" at bounding box center [763, 240] width 129 height 19
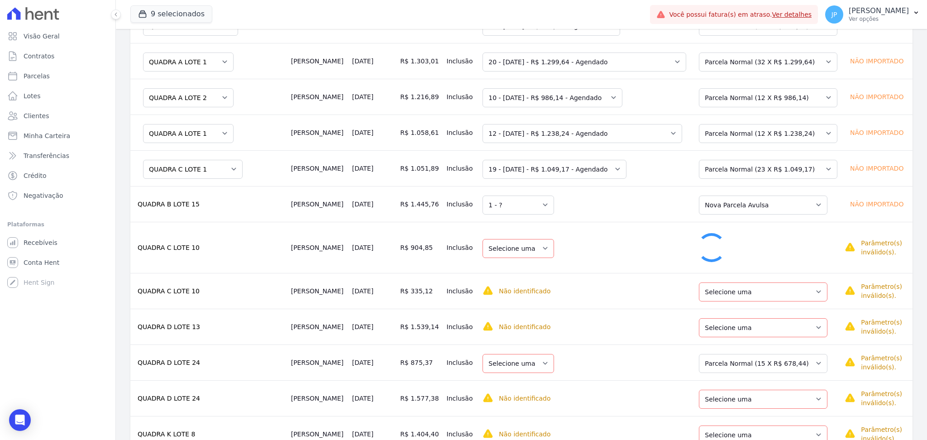
select select "27"
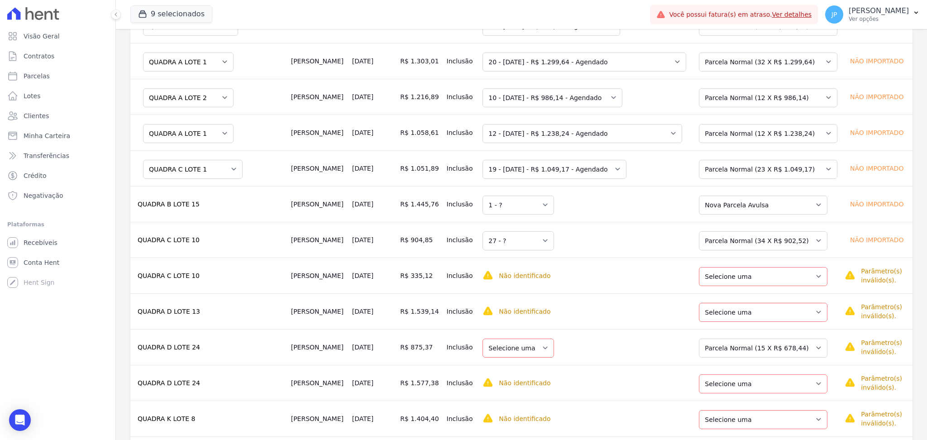
click at [370, 240] on td "[DATE]" at bounding box center [373, 240] width 48 height 36
click at [329, 240] on td "[PERSON_NAME]" at bounding box center [317, 240] width 61 height 36
click at [801, 242] on select "Selecione uma Nova Parcela [GEOGRAPHIC_DATA] Avulsa Existente Parcela Normal (3…" at bounding box center [763, 240] width 129 height 19
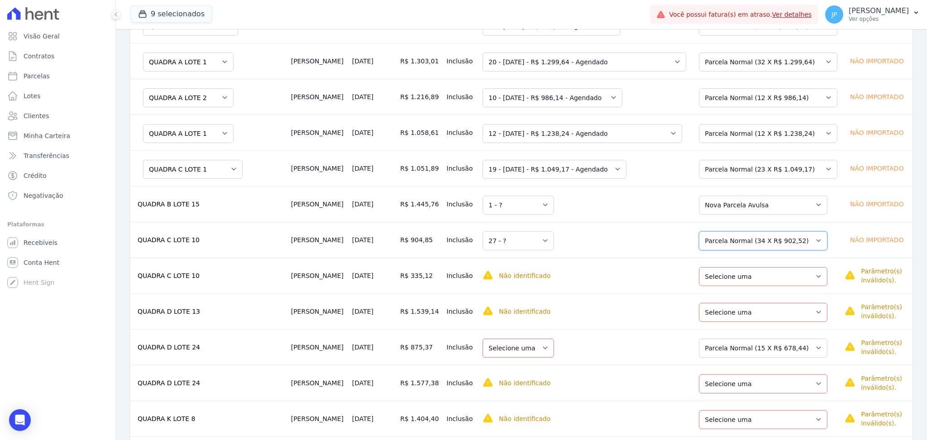
click at [701, 232] on select "Selecione uma Nova Parcela [GEOGRAPHIC_DATA] Avulsa Existente Parcela Normal (3…" at bounding box center [763, 240] width 129 height 19
click at [640, 246] on td "Selecione uma 27 - ?" at bounding box center [584, 240] width 211 height 36
click at [807, 276] on select "Selecione uma Nova Parcela [GEOGRAPHIC_DATA] Avulsa Existente Parcela Normal (3…" at bounding box center [763, 276] width 129 height 19
click at [540, 278] on select "Selecione uma" at bounding box center [519, 276] width 72 height 19
click at [727, 280] on select "Selecione uma Nova Parcela [GEOGRAPHIC_DATA] Avulsa Existente Parcela Normal (3…" at bounding box center [763, 276] width 129 height 19
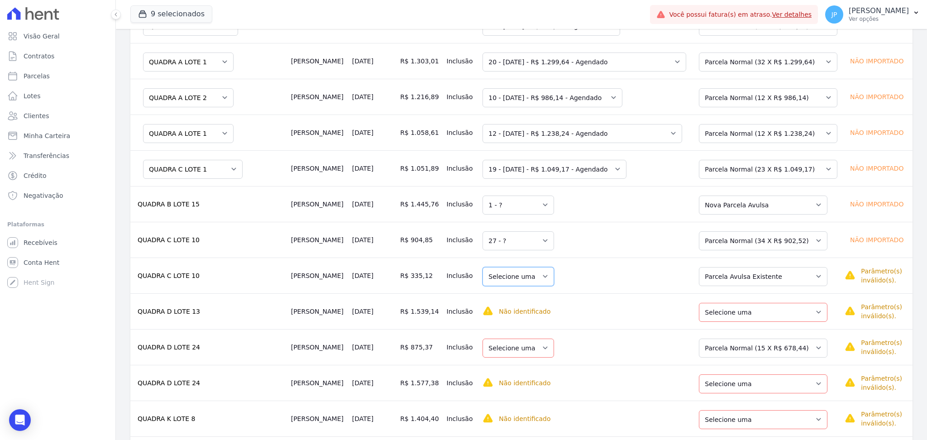
click at [545, 275] on select "Selecione uma" at bounding box center [519, 276] width 72 height 19
click at [720, 276] on select "Selecione uma Nova Parcela [GEOGRAPHIC_DATA] Avulsa Existente Parcela Normal (3…" at bounding box center [763, 276] width 129 height 19
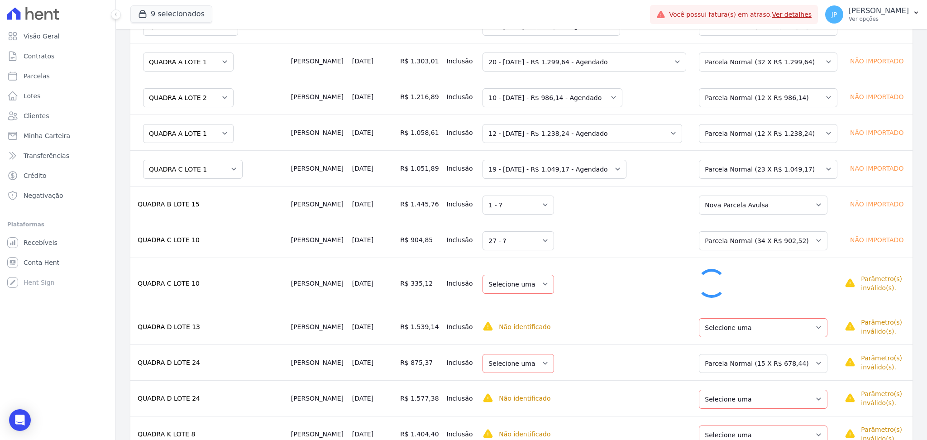
select select "1"
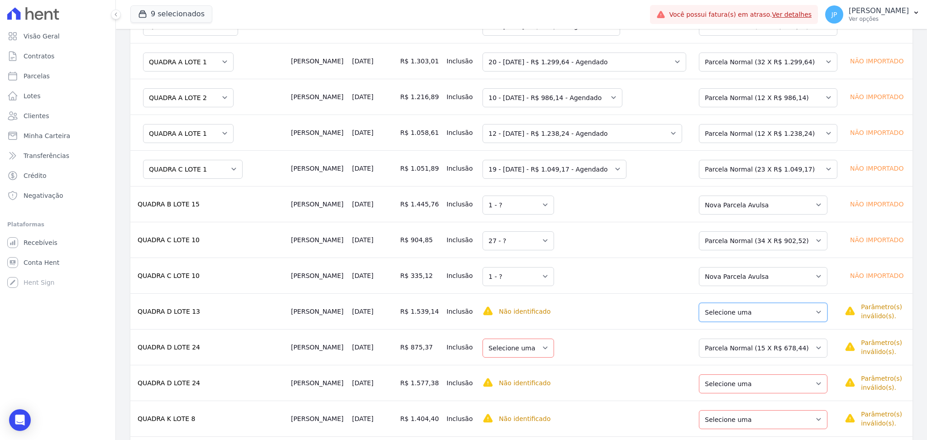
click at [769, 313] on select "Selecione uma Nova Parcela Avulsa Parcela Avulsa Existente Parcela Normal (23 X…" at bounding box center [763, 312] width 129 height 19
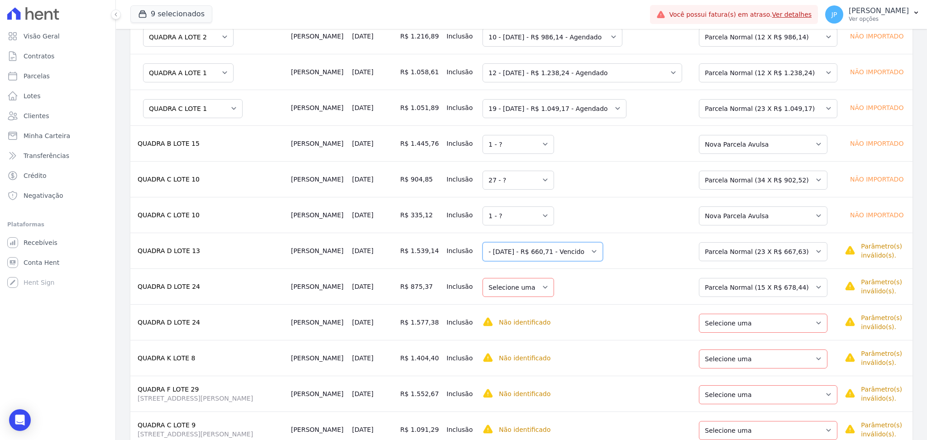
click at [603, 256] on select "Selecione uma - [DATE] - R$ 660,71 - Vencido" at bounding box center [543, 251] width 120 height 19
click at [784, 254] on select "Selecione uma Nova Parcela Avulsa Parcela Avulsa Existente Parcela Normal (23 X…" at bounding box center [763, 251] width 129 height 19
click at [543, 260] on select "Selecione uma" at bounding box center [519, 251] width 72 height 19
click at [739, 258] on select "Selecione uma Nova Parcela Avulsa Parcela Avulsa Existente Parcela Normal (23 X…" at bounding box center [763, 251] width 129 height 19
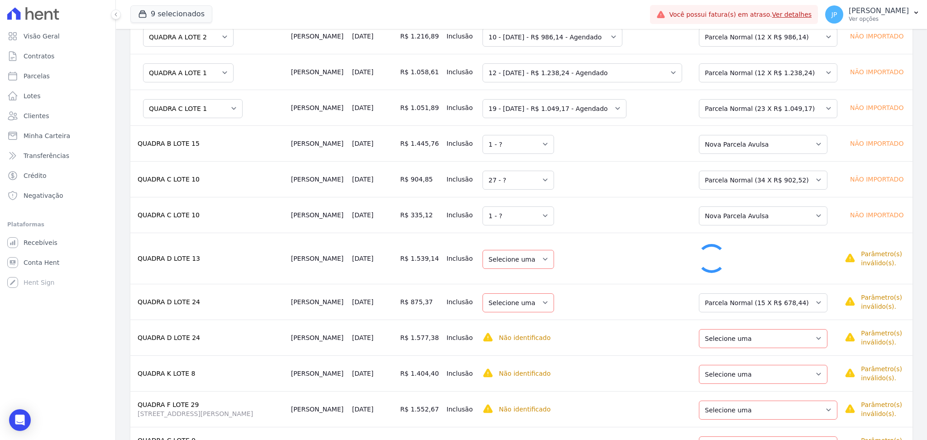
select select "1"
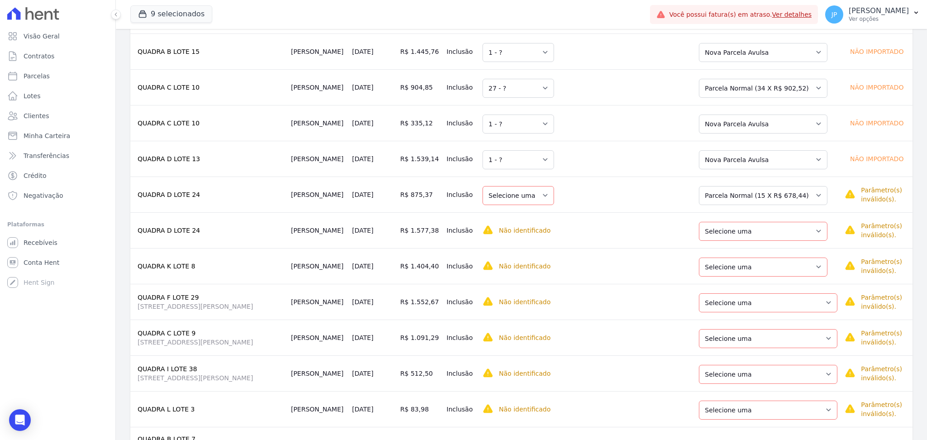
scroll to position [824, 0]
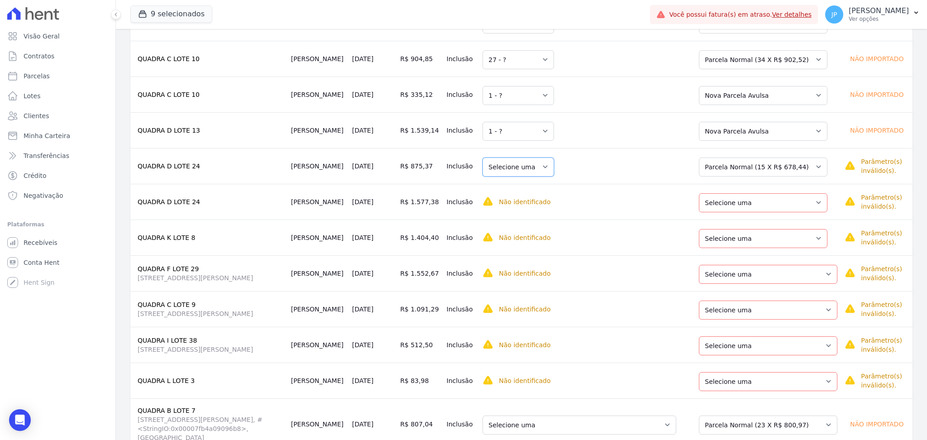
click at [535, 174] on select "Selecione uma" at bounding box center [519, 167] width 72 height 19
click at [538, 171] on select "Selecione uma" at bounding box center [519, 167] width 72 height 19
click at [554, 163] on select "Selecione uma" at bounding box center [519, 167] width 72 height 19
click at [795, 169] on select "Selecione uma Nova Parcela Avulsa Parcela Avulsa Existente Parcela Normal (15 X…" at bounding box center [763, 167] width 129 height 19
click at [536, 166] on select "Selecione uma" at bounding box center [519, 167] width 72 height 19
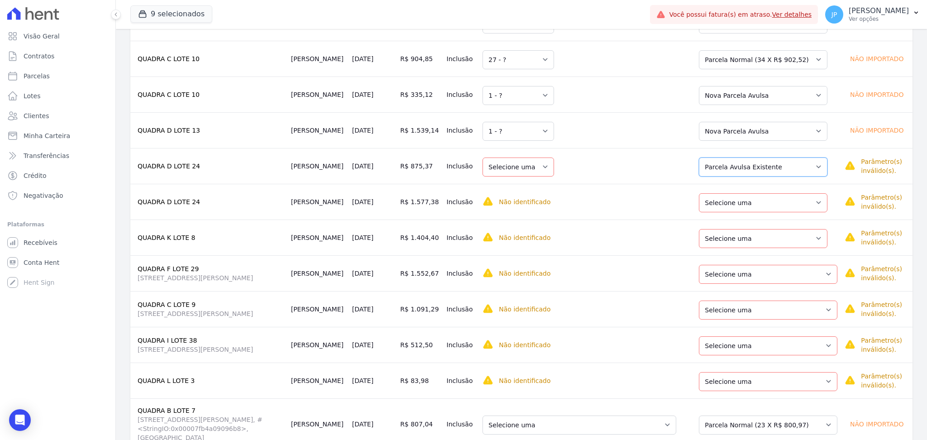
click at [737, 166] on select "Selecione uma Nova Parcela Avulsa Parcela Avulsa Existente Parcela Normal (15 X…" at bounding box center [763, 167] width 129 height 19
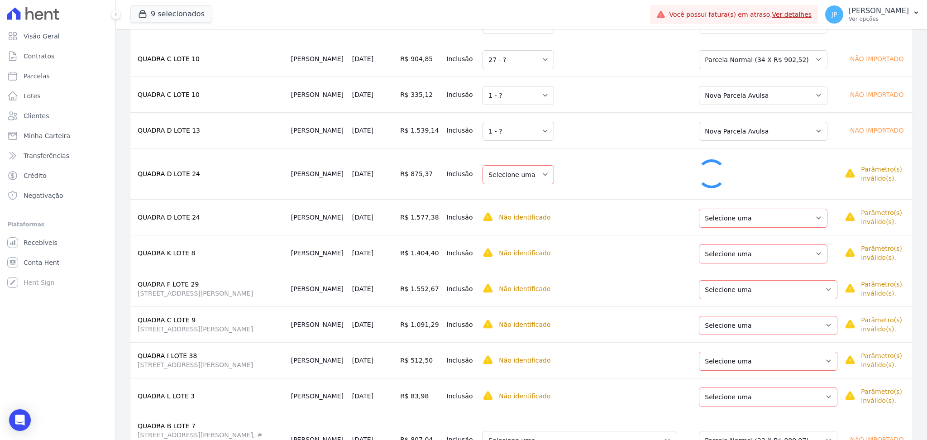
select select "1"
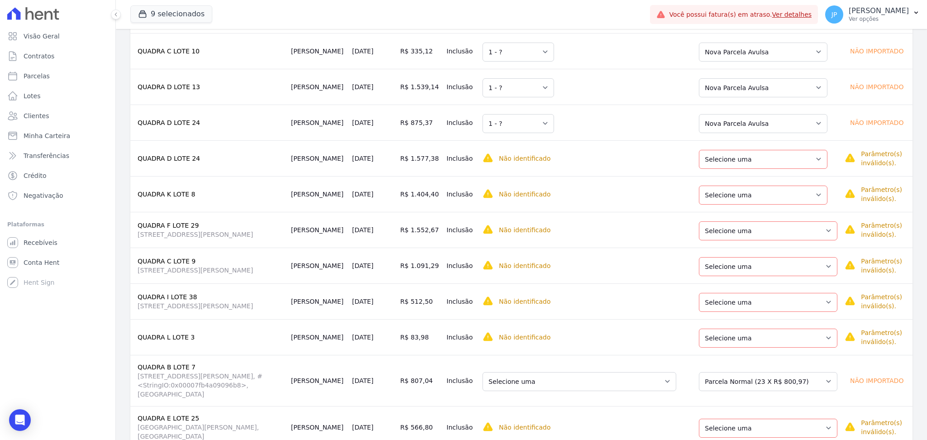
scroll to position [885, 0]
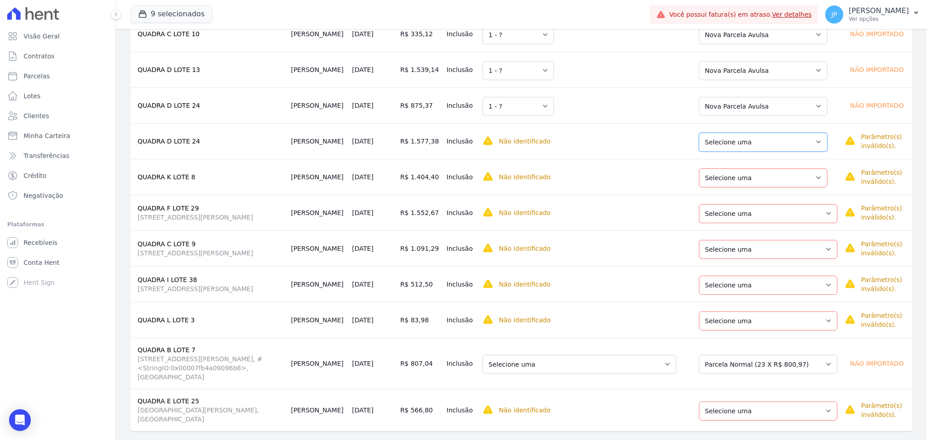
click at [747, 144] on select "Selecione uma Nova Parcela Avulsa Parcela Avulsa Existente Parcela Normal (15 X…" at bounding box center [763, 142] width 129 height 19
click at [552, 142] on select "Selecione uma" at bounding box center [519, 142] width 72 height 19
click at [739, 138] on select "Selecione uma Nova Parcela Avulsa Parcela Avulsa Existente Parcela Normal (15 X…" at bounding box center [763, 142] width 129 height 19
drag, startPoint x: 557, startPoint y: 139, endPoint x: 551, endPoint y: 141, distance: 5.6
click at [554, 139] on select "Selecione uma" at bounding box center [519, 142] width 72 height 19
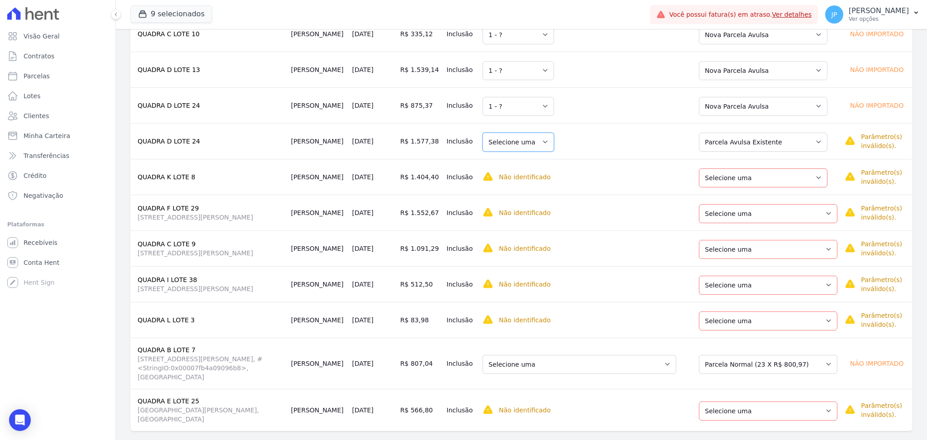
click at [542, 139] on select "Selecione uma" at bounding box center [519, 142] width 72 height 19
drag, startPoint x: 698, startPoint y: 143, endPoint x: 714, endPoint y: 146, distance: 15.7
click at [699, 143] on div "Selecione uma Nova Parcela Avulsa Parcela Avulsa Existente Parcela Normal (15 X…" at bounding box center [765, 141] width 144 height 21
click at [730, 146] on select "Selecione uma Nova Parcela Avulsa Parcela Avulsa Existente Parcela Normal (15 X…" at bounding box center [763, 142] width 129 height 19
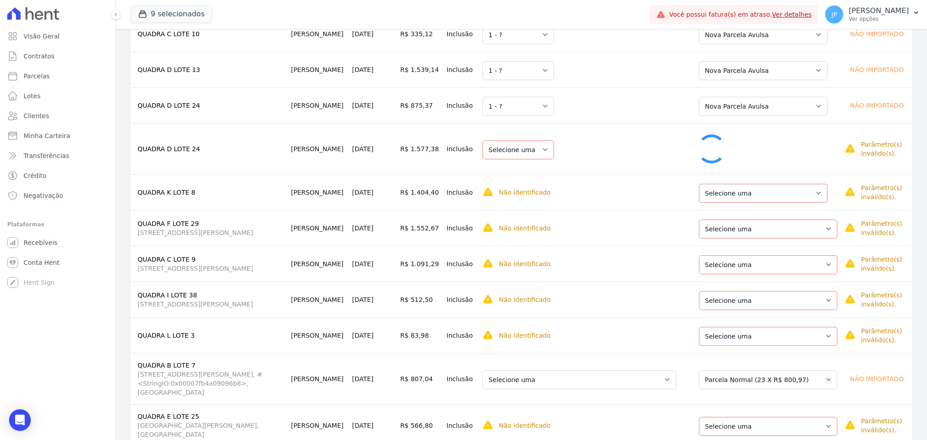
select select "1"
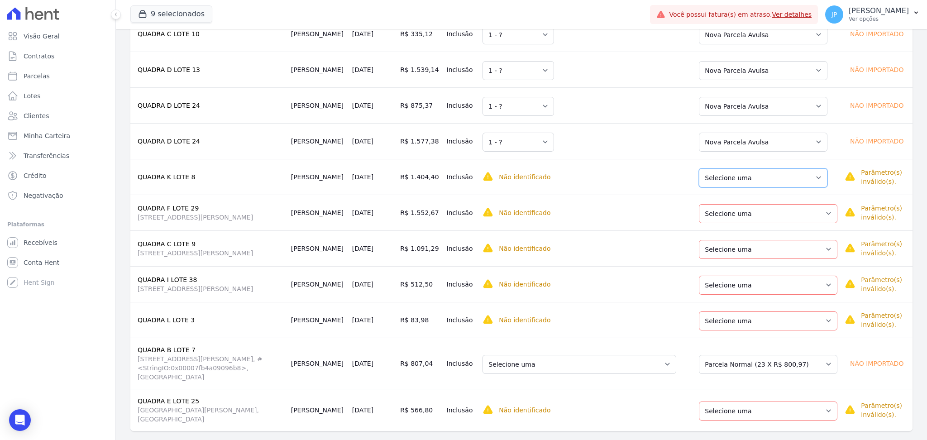
click at [728, 182] on select "Selecione uma Nova Parcela Avulsa Parcela Avulsa Existente Parcela Normal (17 X…" at bounding box center [763, 177] width 129 height 19
click at [546, 177] on select "Selecione uma" at bounding box center [519, 177] width 72 height 19
click at [737, 170] on select "Selecione uma Nova Parcela Avulsa Parcela Avulsa Existente Parcela Normal (17 X…" at bounding box center [763, 177] width 129 height 19
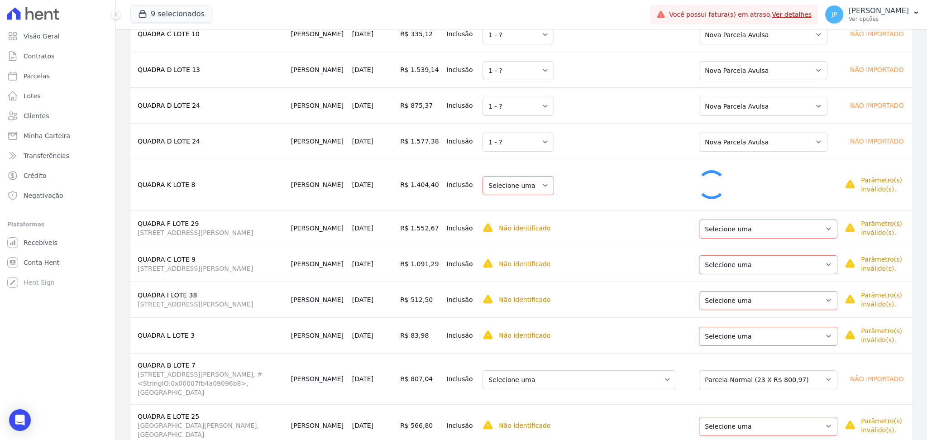
select select "1"
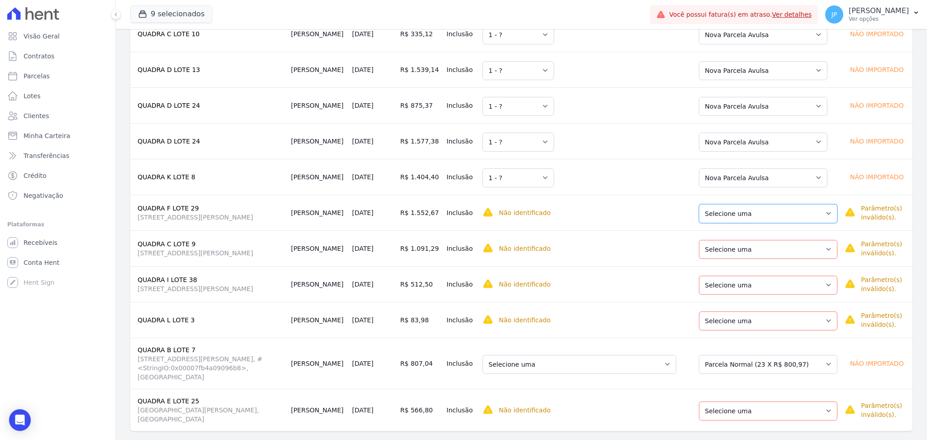
click at [800, 220] on select "Selecione uma Nova Parcela Avulsa Parcela Avulsa Existente Parcela Normal (144 …" at bounding box center [768, 213] width 139 height 19
click at [595, 220] on select "Selecione uma 1 - [DATE] - R$ 1.004,01 - Agendado 2 - [DATE] - R$ 1.004,01 - Ag…" at bounding box center [557, 213] width 148 height 19
click at [816, 217] on select "Selecione uma Nova Parcela Avulsa Parcela Avulsa Existente Parcela Normal (144 …" at bounding box center [768, 213] width 139 height 19
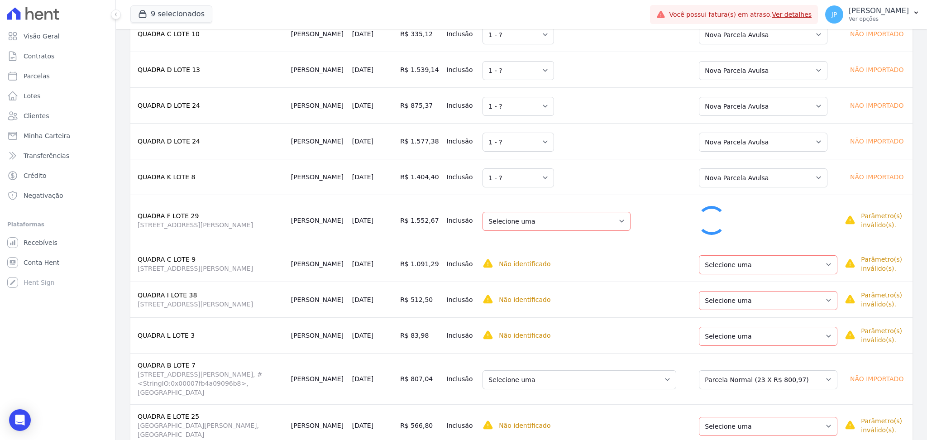
select select "0"
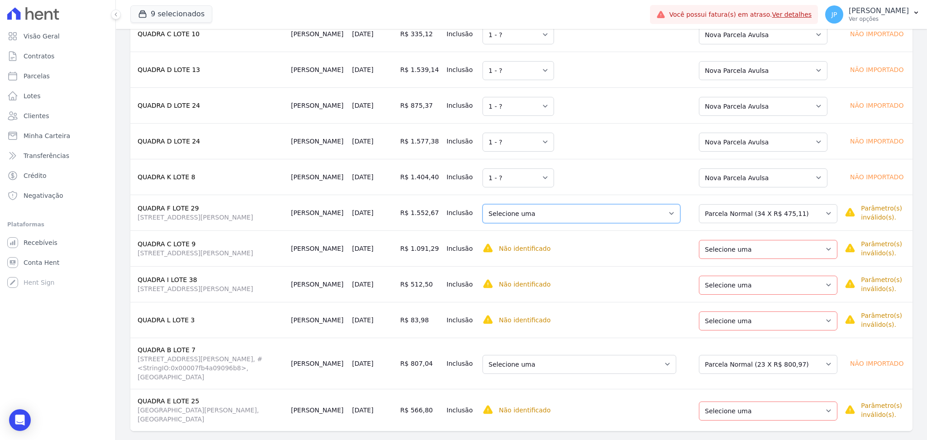
click at [634, 221] on select "Selecione uma 13 - [DATE] - R$ 450,23 - Vencido (Cobrança Expirada) 15 - [DATE]…" at bounding box center [582, 213] width 198 height 19
click at [668, 214] on select "Selecione uma 13 - [DATE] - R$ 450,23 - Vencido (Cobrança Expirada) 15 - [DATE]…" at bounding box center [582, 213] width 198 height 19
click at [794, 253] on select "Selecione uma Nova Parcela Avulsa Parcela Avulsa Existente Parcela Normal (144 …" at bounding box center [768, 249] width 139 height 19
click at [616, 257] on select "Selecione uma 1 - [DATE] - R$ 1.244,96 - Agendado 2 - [DATE] - R$ 1.244,96 - Ag…" at bounding box center [557, 249] width 148 height 19
click at [793, 245] on select "Selecione uma Nova Parcela Avulsa Parcela Avulsa Existente Parcela Normal (144 …" at bounding box center [768, 249] width 139 height 19
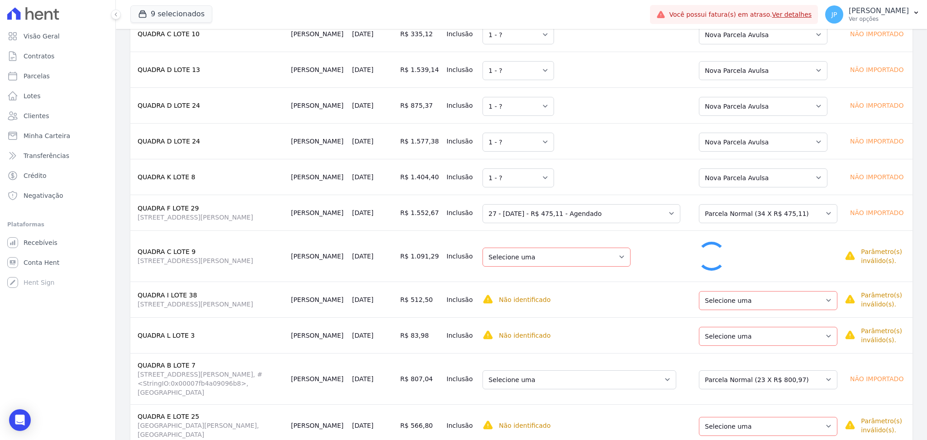
select select "0"
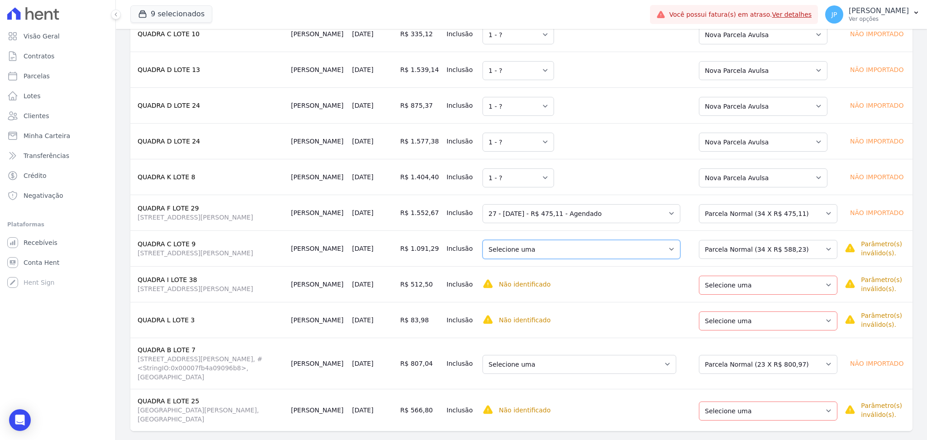
click at [631, 252] on select "Selecione uma 18 - [DATE] - R$ 562,99 - Vencido (Cobrança Expirada) 19 - [DATE]…" at bounding box center [582, 249] width 198 height 19
click at [623, 254] on select "Selecione uma 18 - [DATE] - R$ 562,99 - Vencido (Cobrança Expirada) 19 - [DATE]…" at bounding box center [582, 249] width 198 height 19
click at [801, 285] on select "Selecione uma Nova Parcela Avulsa Parcela Avulsa Existente Intercalada (15 X R$…" at bounding box center [768, 285] width 139 height 19
click at [643, 290] on td "Selecione uma 1 - [DATE] - R$ 1.232,13 - Agendado 2 - [DATE] - R$ 1.232,13 - Ag…" at bounding box center [584, 284] width 211 height 36
click at [614, 276] on td "Selecione uma 1 - [DATE] - R$ 1.232,13 - Agendado 2 - [DATE] - R$ 1.232,13 - Ag…" at bounding box center [584, 284] width 211 height 36
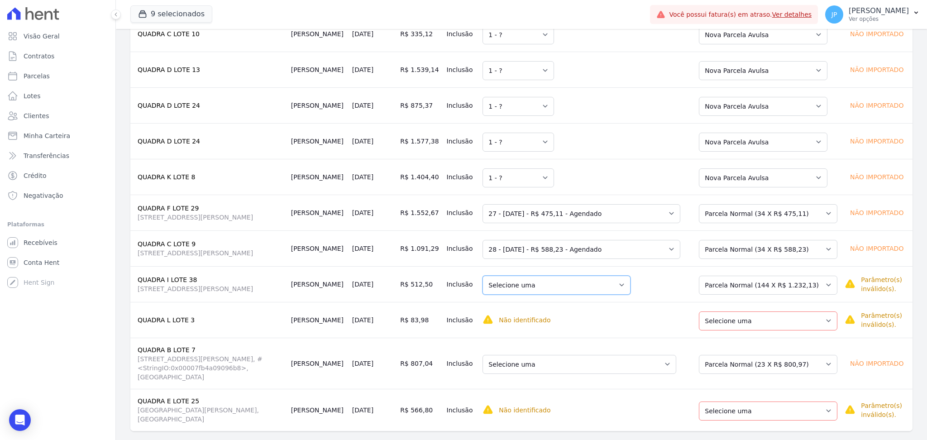
click at [620, 283] on select "Selecione uma 1 - [DATE] - R$ 1.232,13 - Agendado 2 - [DATE] - R$ 1.232,13 - Ag…" at bounding box center [557, 285] width 148 height 19
click at [788, 287] on select "Selecione uma Nova Parcela Avulsa Parcela Avulsa Existente Intercalada (15 X R$…" at bounding box center [768, 285] width 139 height 19
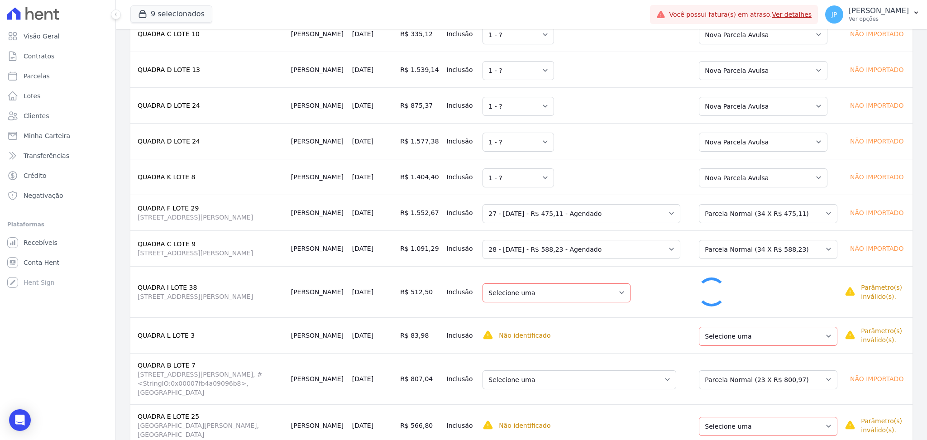
select select "0"
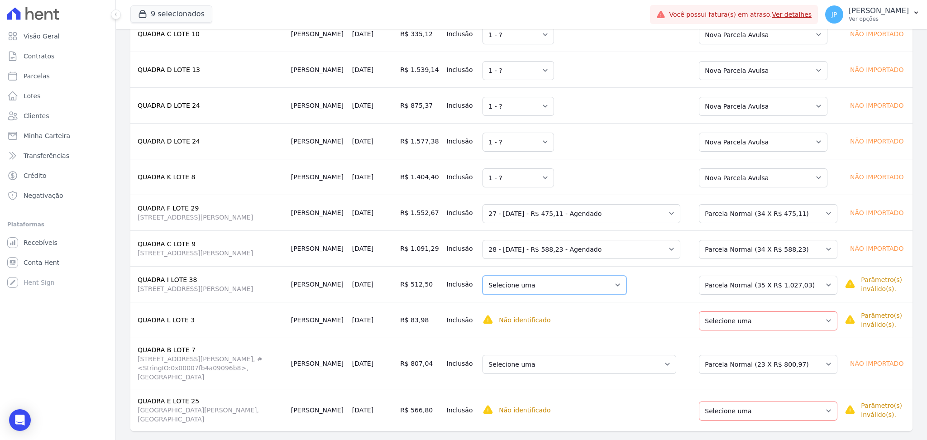
click at [620, 282] on select "Selecione uma 25 - [DATE] - R$ 1.021,72 - Agendado 26 - [DATE] - R$ 1.027,03 - …" at bounding box center [555, 285] width 144 height 19
click at [808, 325] on select "Selecione uma Nova Parcela [GEOGRAPHIC_DATA] Avulsa Existente Parcela Normal (1…" at bounding box center [768, 320] width 139 height 19
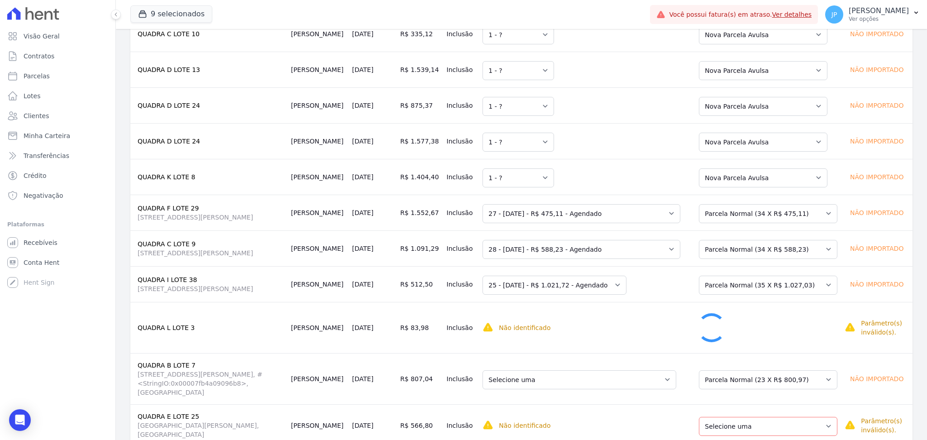
drag, startPoint x: 622, startPoint y: 320, endPoint x: 619, endPoint y: 327, distance: 7.5
click at [622, 321] on td "Não identificado Selecione primeiro a regra de cobrança." at bounding box center [584, 327] width 211 height 51
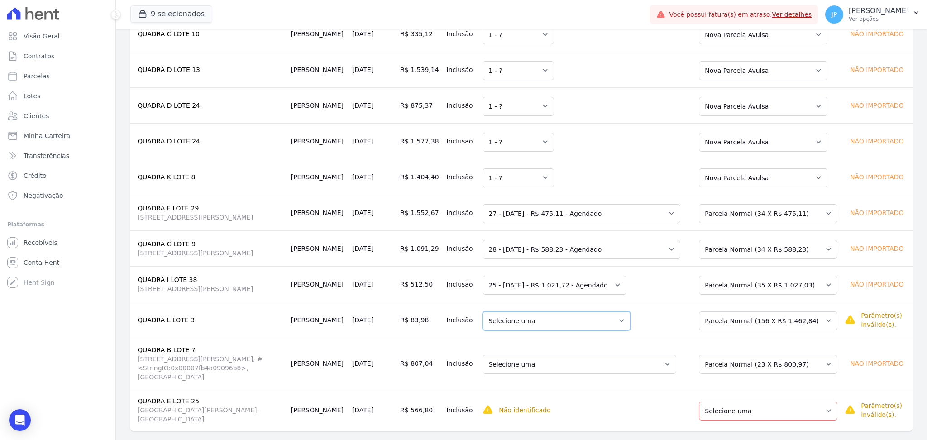
click at [631, 320] on select "Selecione uma 1 - [DATE] - R$ 1.462,84 - Agendado 2 - [DATE] - R$ 1.462,84 - Ag…" at bounding box center [557, 320] width 148 height 19
click at [808, 365] on select "Selecione uma Nova Parcela [GEOGRAPHIC_DATA] Avulsa Existente Parcela Normal (4…" at bounding box center [768, 364] width 139 height 19
select select "0"
click at [620, 322] on select "Selecione uma 1 - [DATE] - R$ 1.462,84 - Agendado 2 - [DATE] - R$ 1.462,84 - Ag…" at bounding box center [557, 320] width 148 height 19
click at [785, 324] on select "Selecione uma Nova Parcela [GEOGRAPHIC_DATA] Avulsa Existente Parcela Normal (1…" at bounding box center [768, 320] width 139 height 19
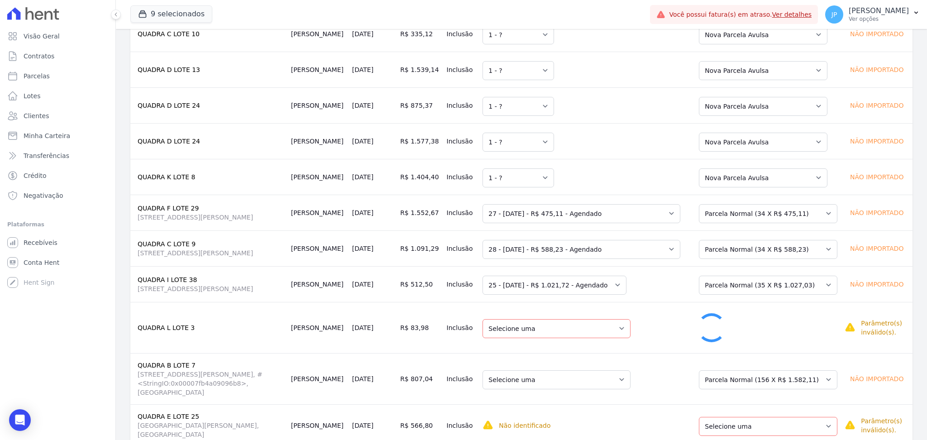
select select "4530393"
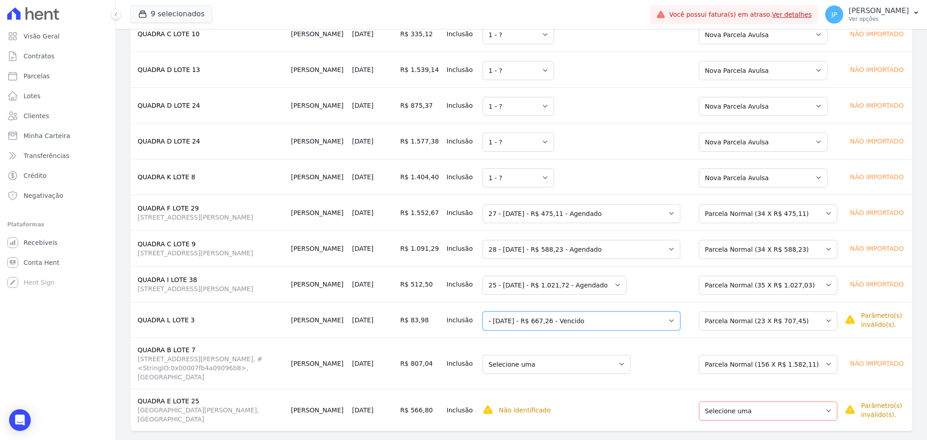
click at [629, 323] on select "Selecione uma - [DATE] - R$ 667,26 - Vencido 4 - [DATE] - R$ 671,71 - Vencido (…" at bounding box center [582, 320] width 198 height 19
click at [627, 362] on select "Selecione uma 1 - [DATE] - R$ 1.582,11 - Agendado 2 - [DATE] - R$ 1.582,11 - Ag…" at bounding box center [557, 364] width 148 height 19
click at [769, 357] on select "Selecione uma Nova Parcela [GEOGRAPHIC_DATA] Avulsa Existente Parcela Normal (4…" at bounding box center [768, 364] width 139 height 19
click at [621, 364] on select "Selecione uma 5 - [DATE] - R$ 730,07 - Vencido (Cobrança Expirada) 6 - [DATE] -…" at bounding box center [580, 364] width 194 height 19
click at [762, 361] on select "Selecione uma Nova Parcela [GEOGRAPHIC_DATA] Avulsa Existente Parcela Normal (4…" at bounding box center [768, 364] width 139 height 19
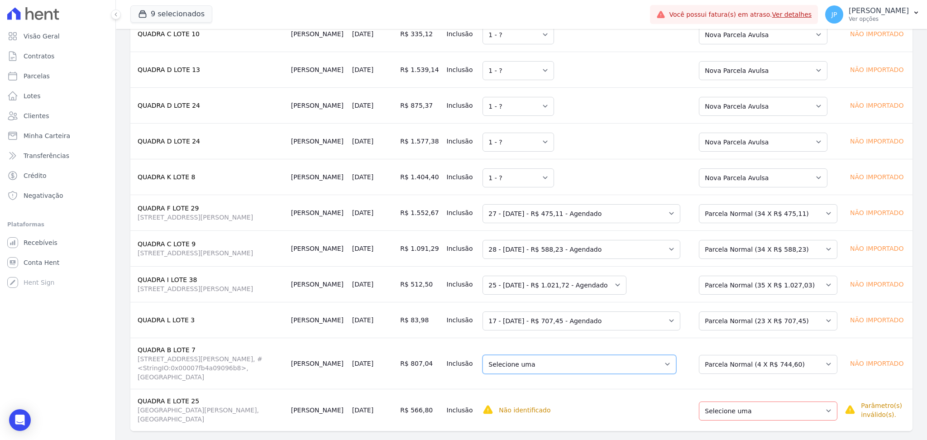
click at [661, 357] on select "Selecione uma 1 - [DATE] - R$ 573,15 - Agendado 2 - [DATE] - R$ 561,96 - Agenda…" at bounding box center [580, 364] width 194 height 19
click at [760, 363] on select "Selecione uma Nova Parcela [GEOGRAPHIC_DATA] Avulsa Existente Parcela Normal (4…" at bounding box center [768, 364] width 139 height 19
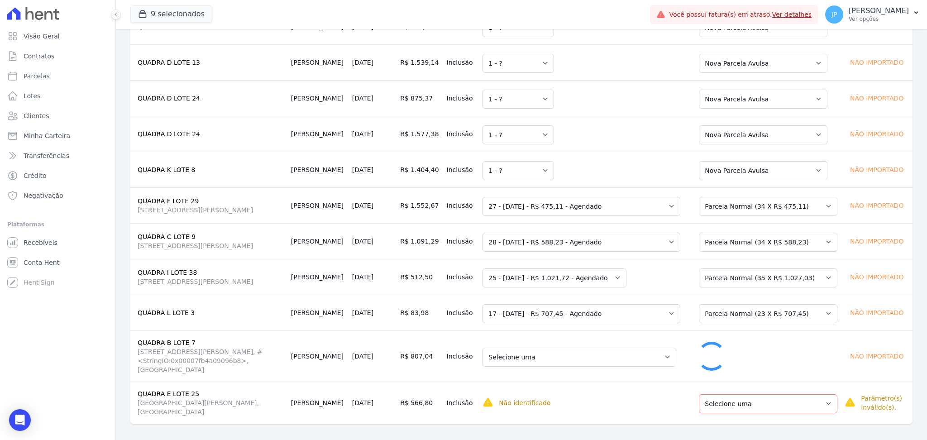
select select "0"
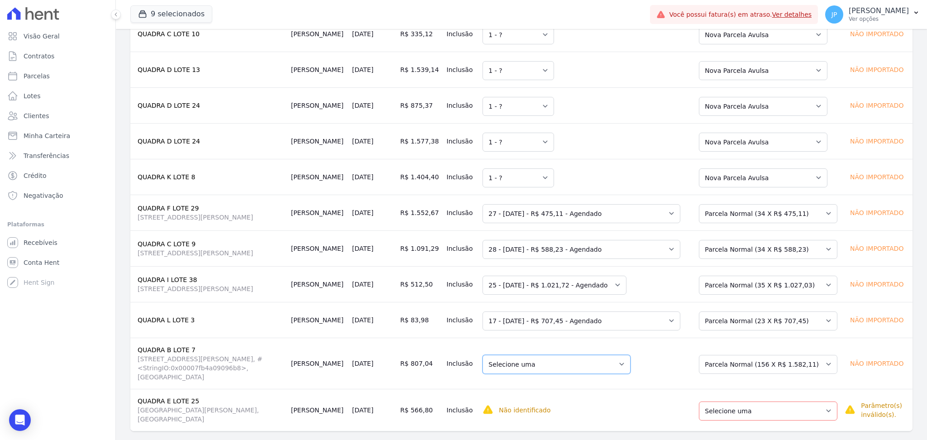
click at [615, 366] on select "Selecione uma 1 - [DATE] - R$ 1.582,11 - Agendado 2 - [DATE] - R$ 1.582,11 - Ag…" at bounding box center [557, 364] width 148 height 19
click at [680, 362] on td "Selecione uma 1 - [DATE] - R$ 1.582,11 - Agendado 2 - [DATE] - R$ 1.582,11 - Ag…" at bounding box center [584, 363] width 211 height 51
click at [737, 363] on select "Selecione uma Nova Parcela [GEOGRAPHIC_DATA] Avulsa Existente Parcela Normal (4…" at bounding box center [768, 364] width 139 height 19
click at [544, 362] on select "Selecione uma" at bounding box center [519, 364] width 72 height 19
click at [714, 358] on select "Selecione uma Nova Parcela [GEOGRAPHIC_DATA] Avulsa Existente Parcela Normal (4…" at bounding box center [768, 364] width 139 height 19
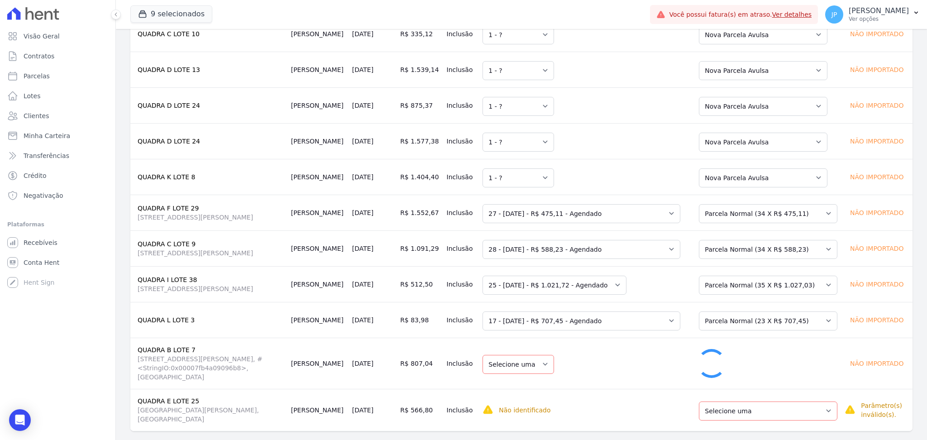
select select "1"
click at [749, 401] on select "Selecione uma Nova Parcela [GEOGRAPHIC_DATA] Avulsa Existente [GEOGRAPHIC_DATA]…" at bounding box center [768, 410] width 139 height 19
click at [756, 401] on select "Selecione uma Nova Parcela [GEOGRAPHIC_DATA] Avulsa Existente [GEOGRAPHIC_DATA]…" at bounding box center [768, 410] width 139 height 19
click at [754, 401] on select "Selecione uma Nova Parcela [GEOGRAPHIC_DATA] Avulsa Existente [GEOGRAPHIC_DATA]…" at bounding box center [768, 410] width 139 height 19
click at [670, 401] on select "Selecione uma 3 - [DATE] - R$ 810,46 - Vencido (Cobrança Expirada) 4 - [DATE] -…" at bounding box center [580, 410] width 194 height 19
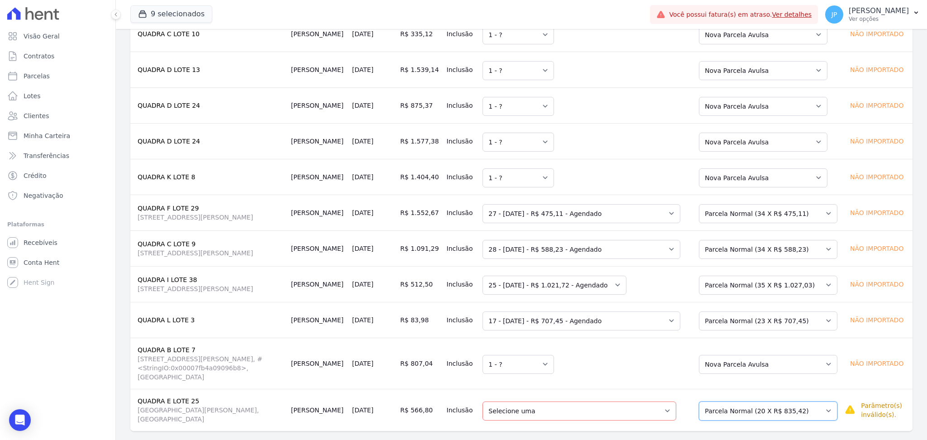
click at [748, 401] on select "Selecione uma Nova Parcela [GEOGRAPHIC_DATA] Avulsa Existente [GEOGRAPHIC_DATA]…" at bounding box center [768, 410] width 139 height 19
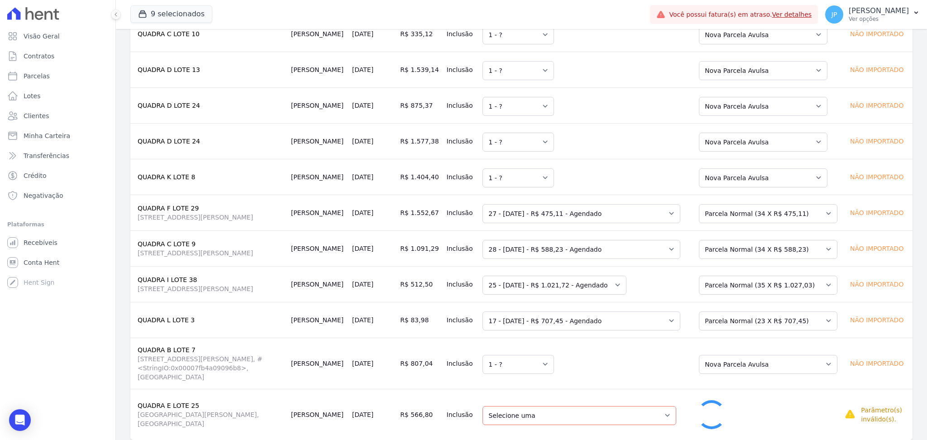
select select "0"
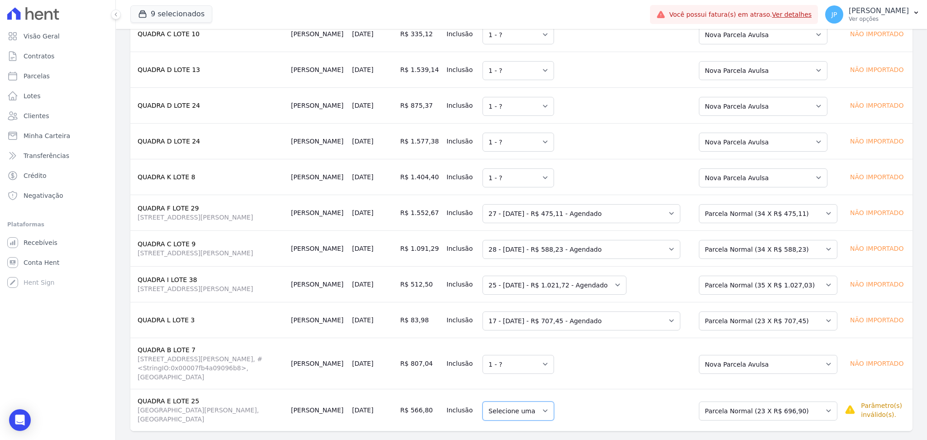
click at [554, 407] on select "Selecione uma" at bounding box center [519, 410] width 72 height 19
click at [551, 401] on select "Selecione uma" at bounding box center [519, 410] width 72 height 19
drag, startPoint x: 764, startPoint y: 398, endPoint x: 755, endPoint y: 392, distance: 9.8
click at [764, 401] on select "Selecione uma Nova Parcela [GEOGRAPHIC_DATA] Avulsa Existente [GEOGRAPHIC_DATA]…" at bounding box center [768, 410] width 139 height 19
click at [540, 404] on select "Selecione uma" at bounding box center [519, 410] width 72 height 19
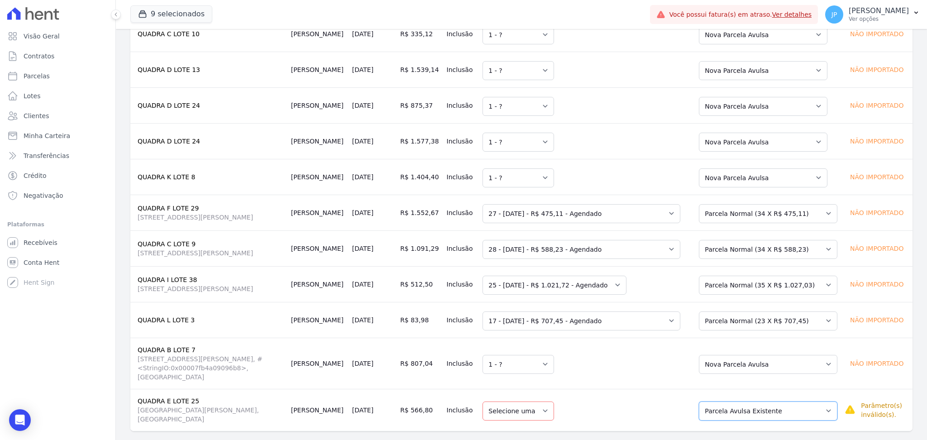
click at [748, 401] on select "Selecione uma Nova Parcela [GEOGRAPHIC_DATA] Avulsa Existente [GEOGRAPHIC_DATA]…" at bounding box center [768, 410] width 139 height 19
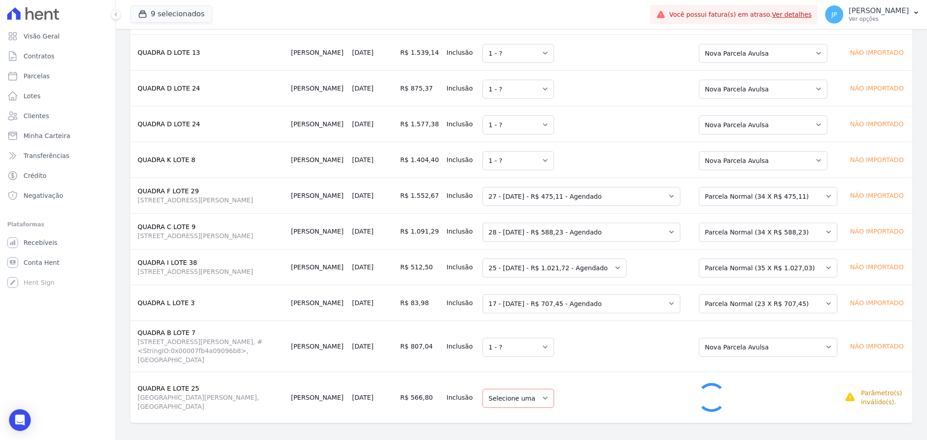
select select "1"
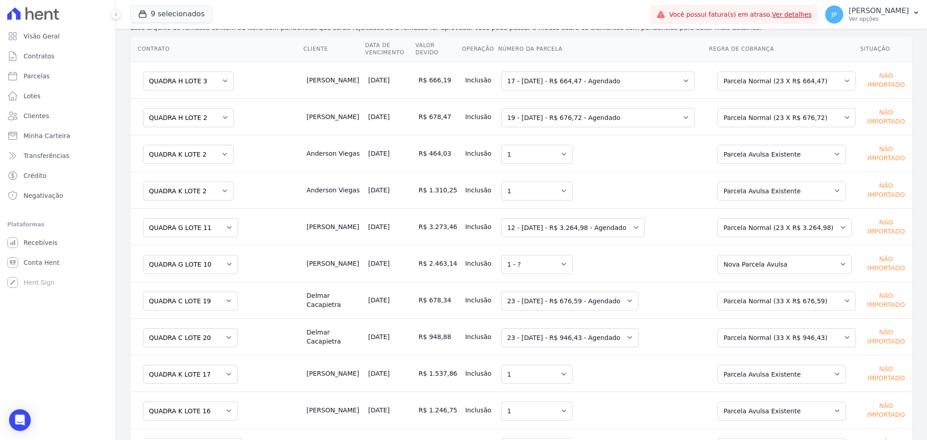
scroll to position [0, 0]
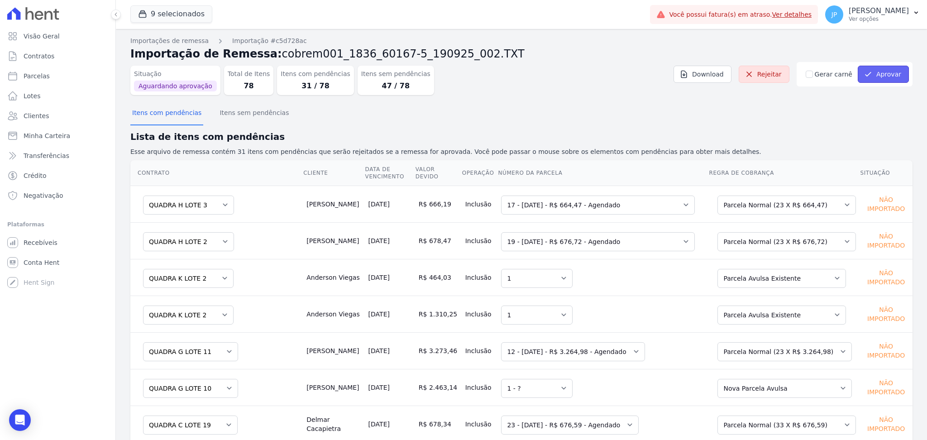
click at [872, 79] on button "Aprovar" at bounding box center [883, 74] width 51 height 17
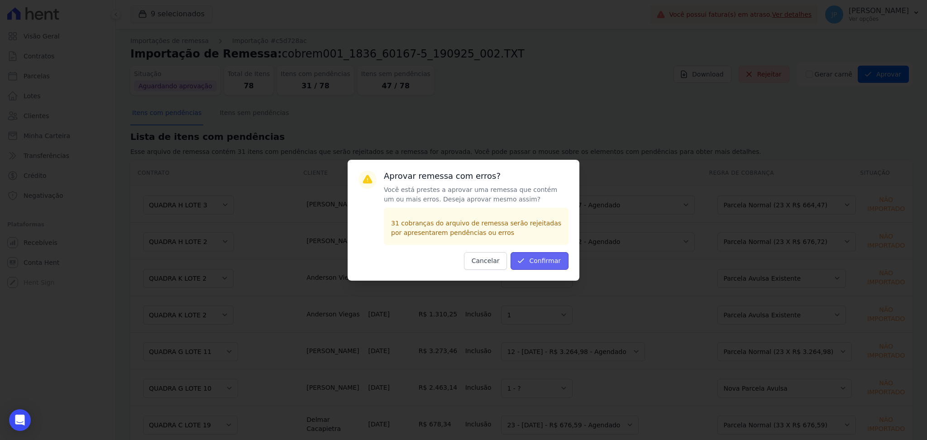
click at [545, 265] on button "Confirmar" at bounding box center [540, 261] width 58 height 18
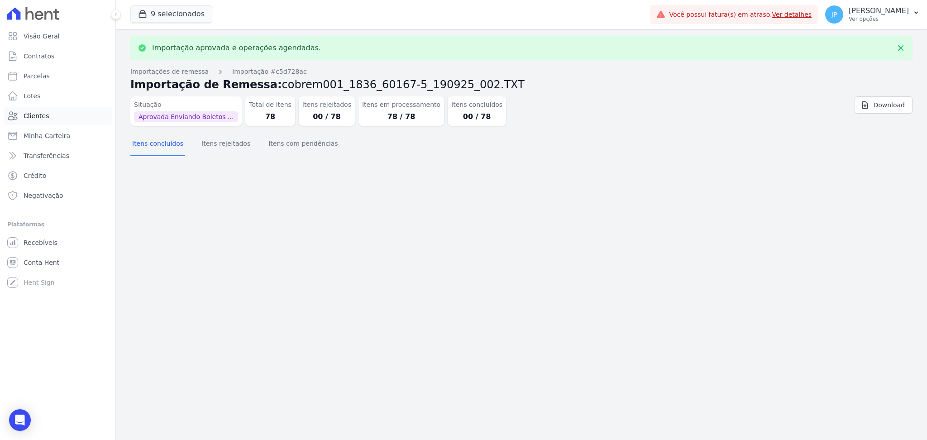
click at [77, 118] on link "Clientes" at bounding box center [58, 116] width 108 height 18
